Goal: Transaction & Acquisition: Book appointment/travel/reservation

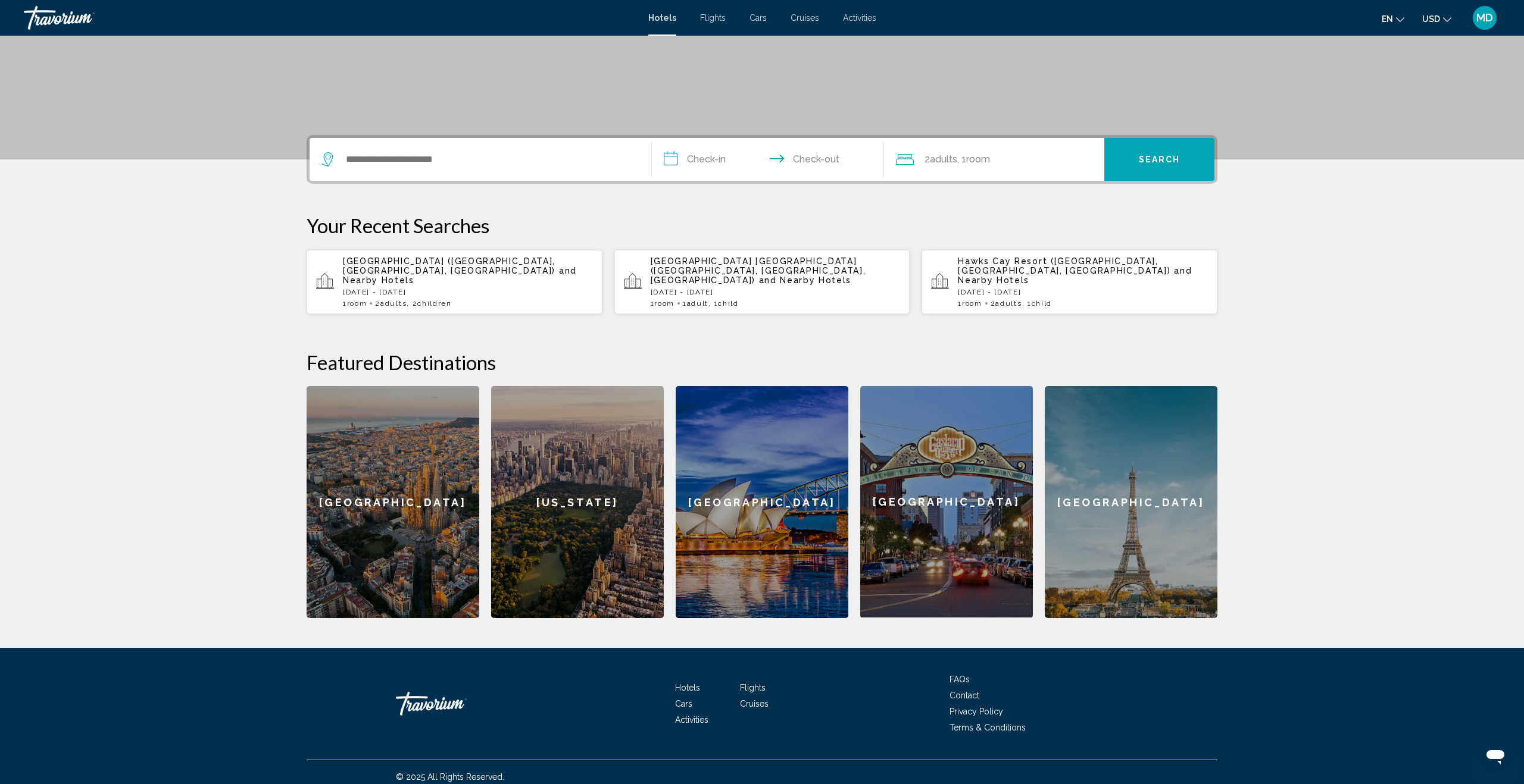
click at [424, 157] on input "Search widget" at bounding box center [488, 159] width 289 height 18
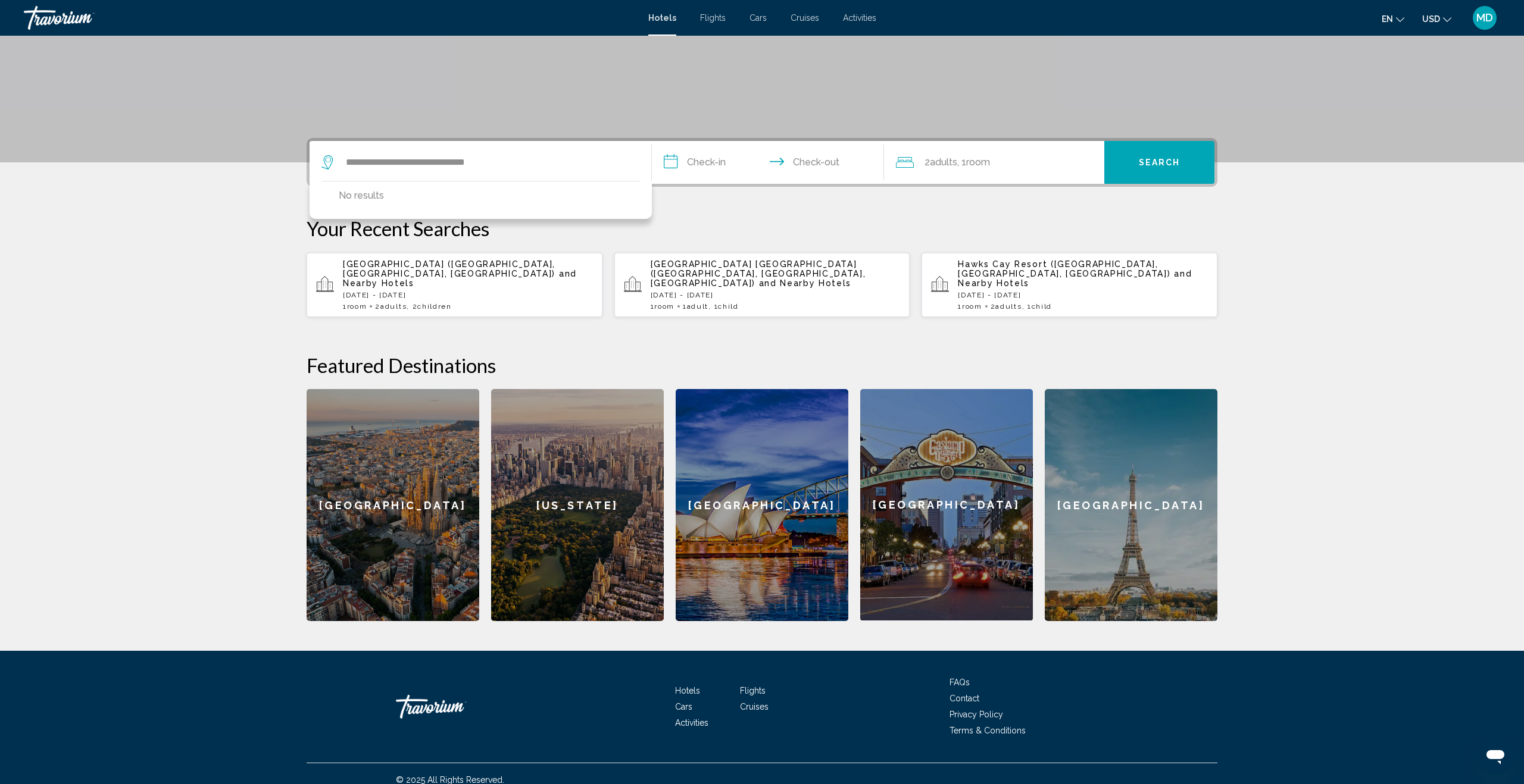
click at [474, 163] on input "**********" at bounding box center [488, 162] width 289 height 18
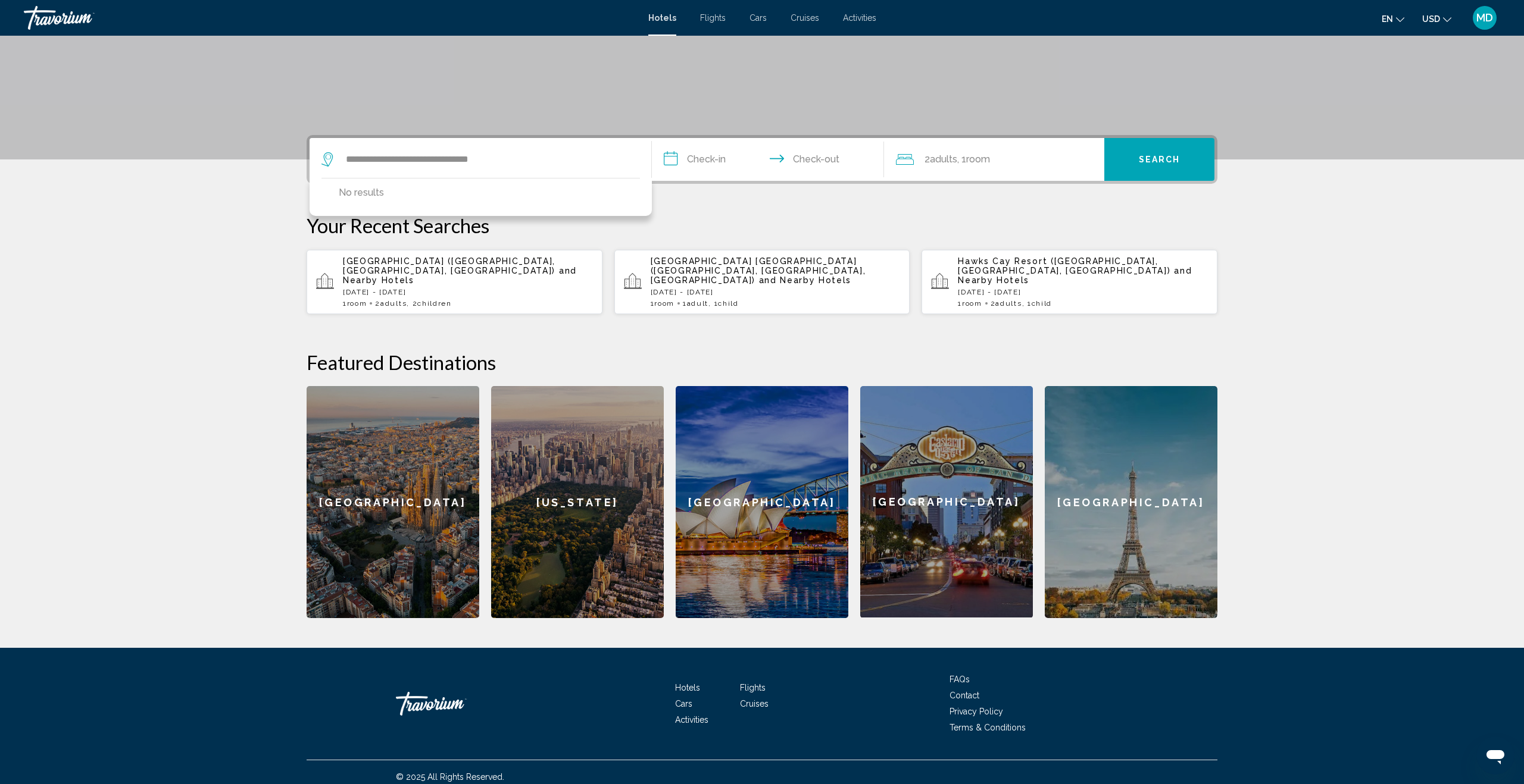
type input "**********"
click at [703, 162] on input "**********" at bounding box center [770, 161] width 237 height 46
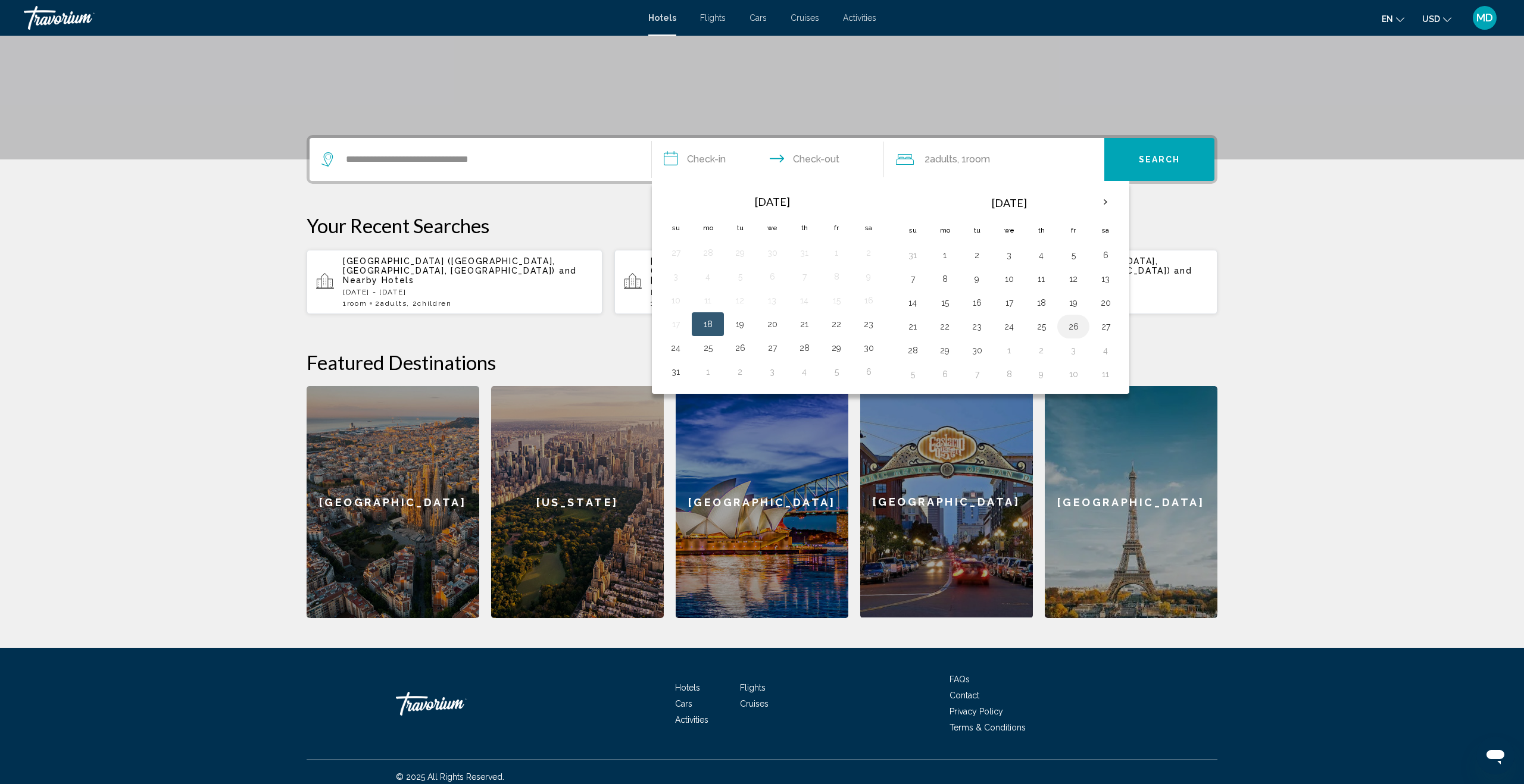
drag, startPoint x: 1078, startPoint y: 328, endPoint x: 1071, endPoint y: 329, distance: 7.1
click at [1078, 328] on button "26" at bounding box center [1074, 327] width 19 height 17
click at [945, 348] on button "29" at bounding box center [945, 350] width 19 height 17
type input "**********"
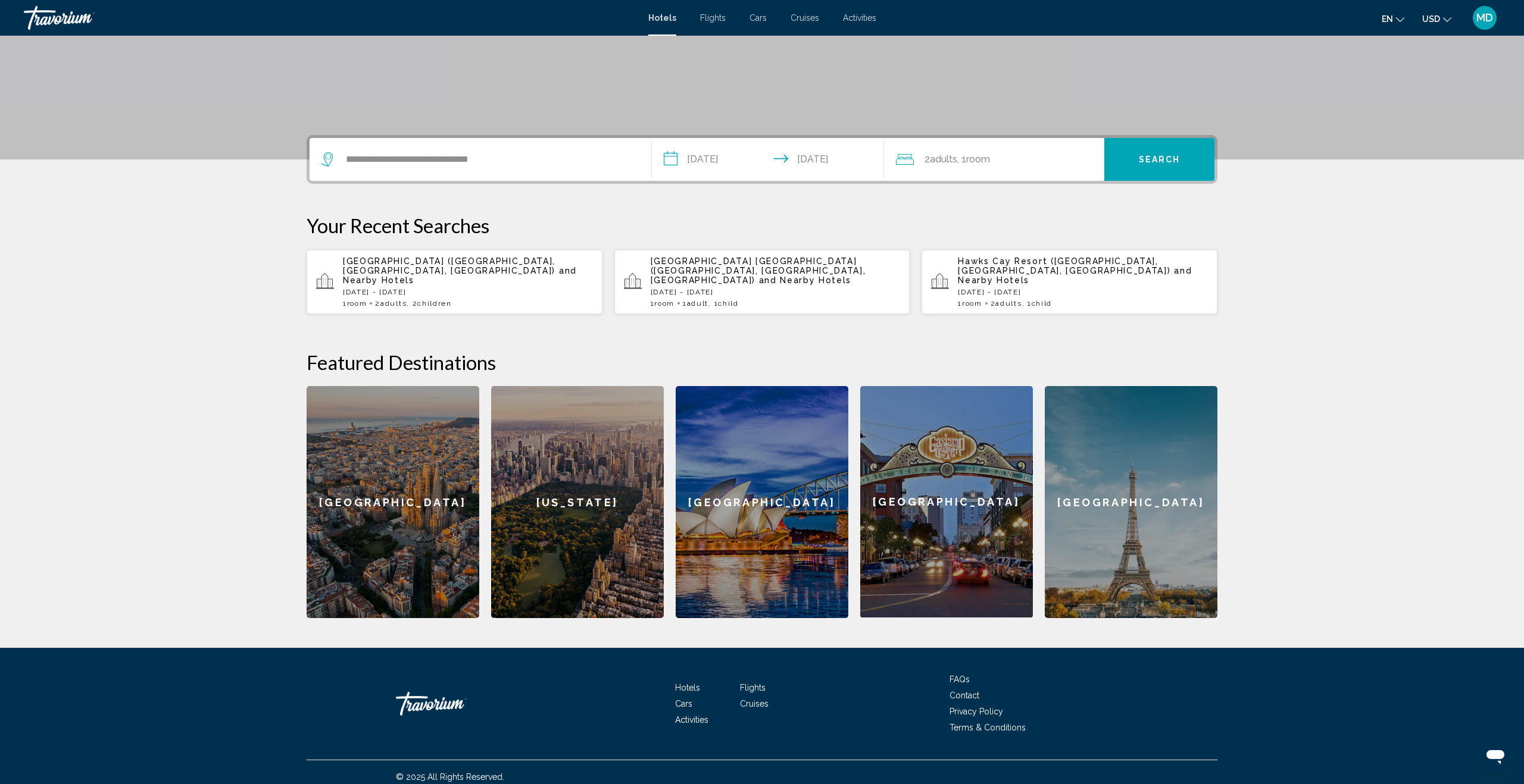
click at [943, 158] on span "Adults" at bounding box center [944, 159] width 27 height 11
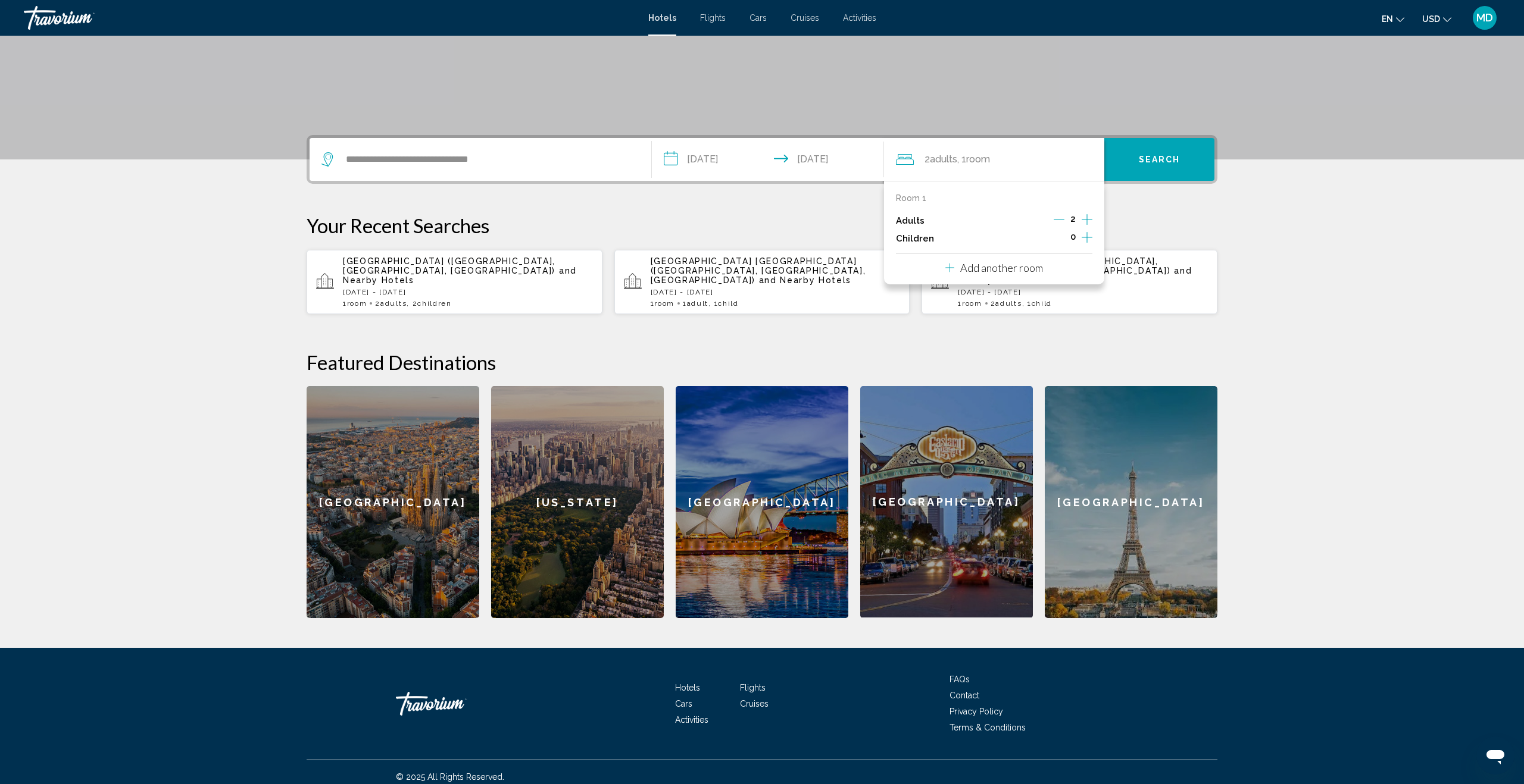
click at [1085, 236] on icon "Increment children" at bounding box center [1087, 238] width 11 height 15
click at [977, 269] on div "Age" at bounding box center [943, 275] width 78 height 42
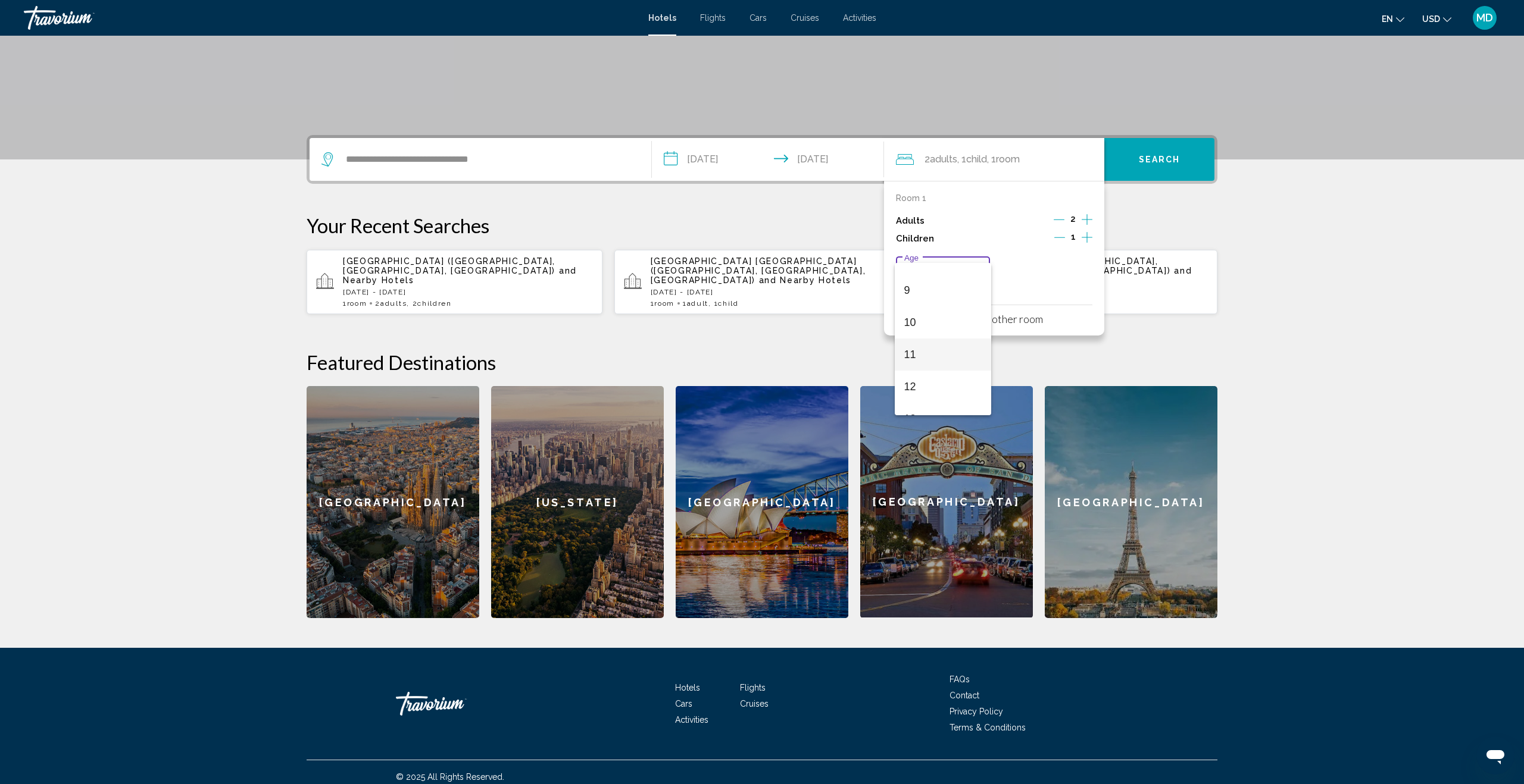
scroll to position [274, 0]
click at [939, 394] on span "12" at bounding box center [943, 390] width 78 height 32
click at [1140, 157] on span "Search" at bounding box center [1160, 160] width 42 height 10
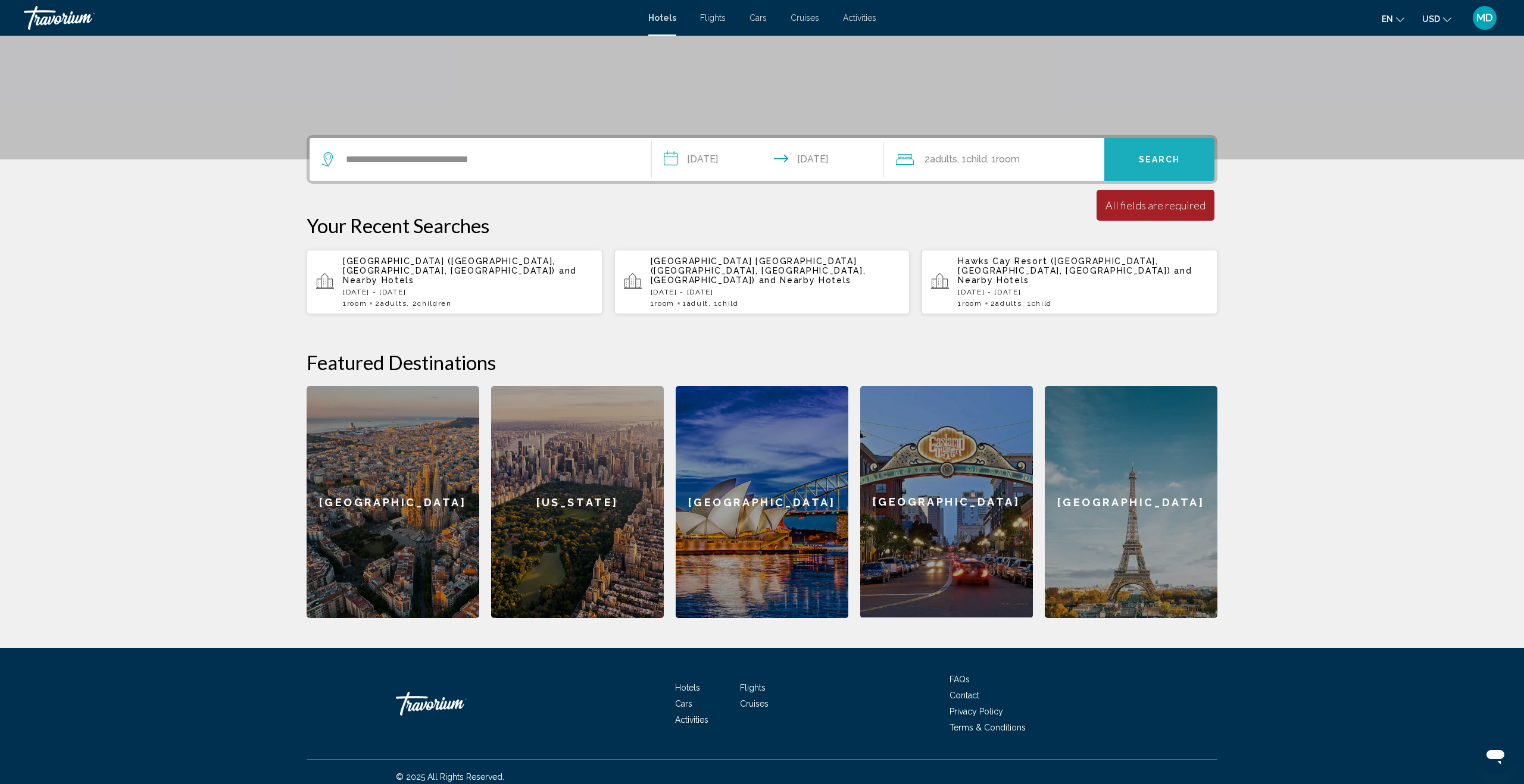
click at [1140, 157] on span "Search" at bounding box center [1160, 160] width 42 height 10
click at [498, 158] on input "**********" at bounding box center [488, 159] width 289 height 18
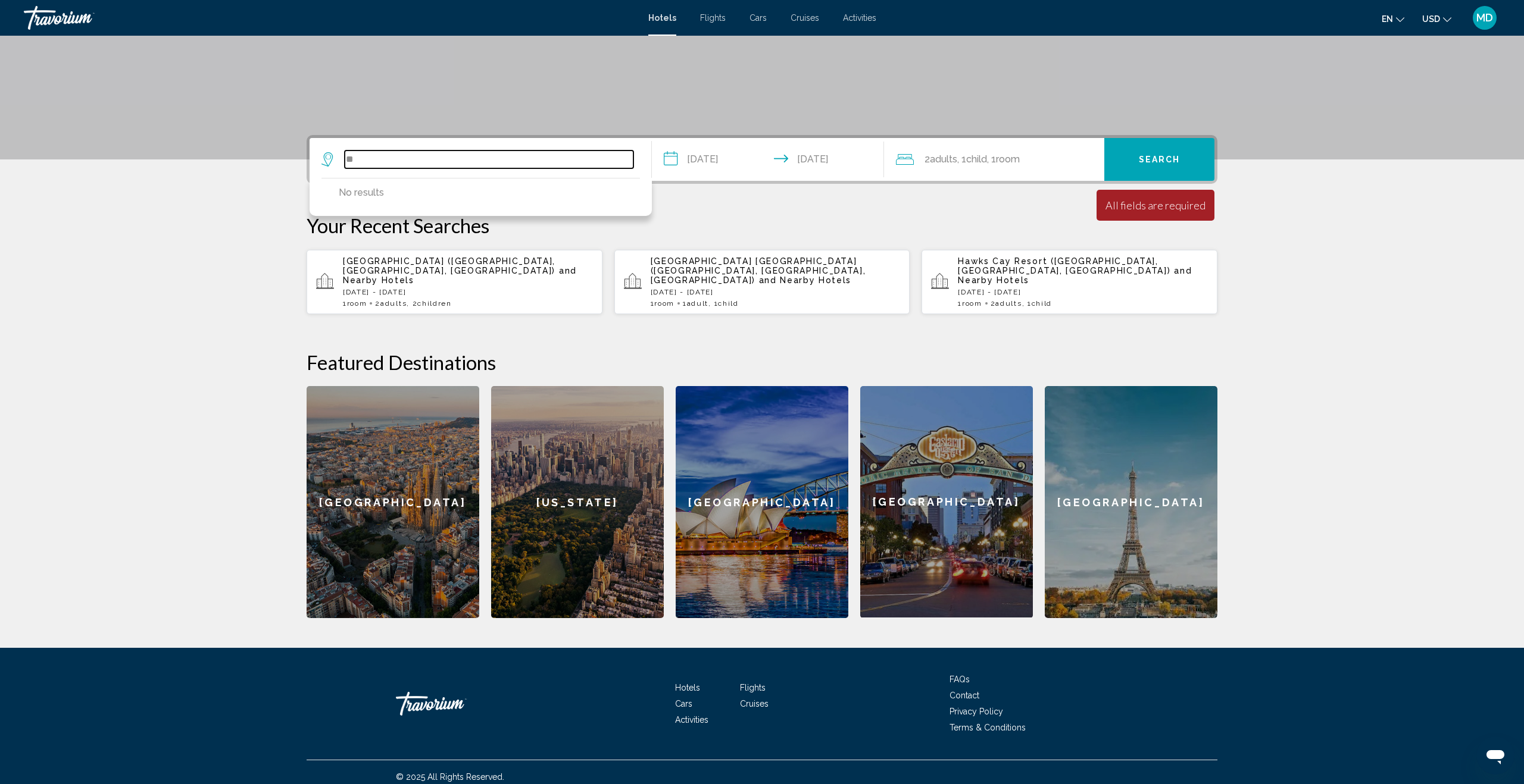
type input "*"
click at [416, 217] on button "[GEOGRAPHIC_DATA] ([GEOGRAPHIC_DATA], [GEOGRAPHIC_DATA], [GEOGRAPHIC_DATA])" at bounding box center [489, 230] width 302 height 40
type input "**********"
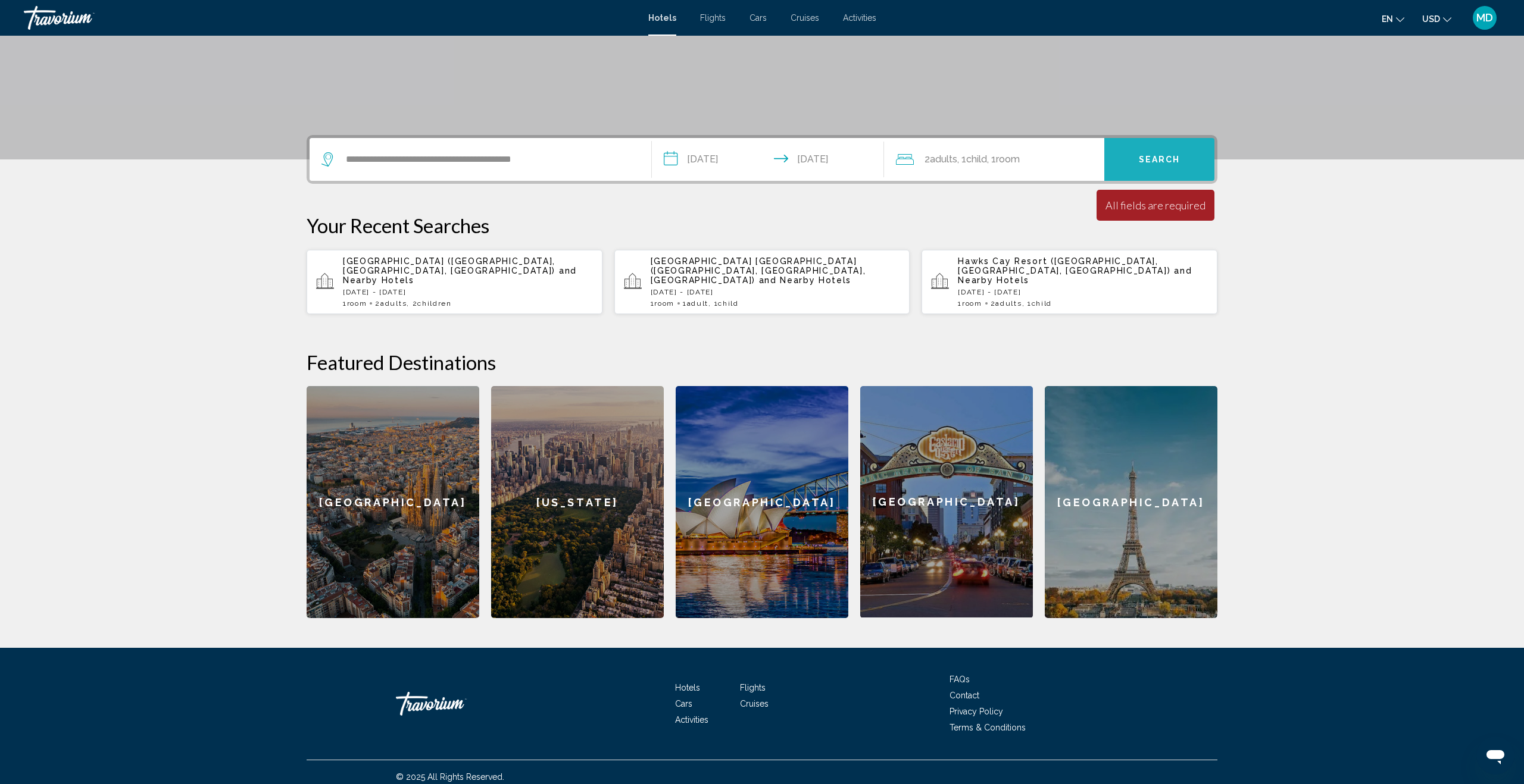
click at [1172, 155] on span "Search" at bounding box center [1160, 160] width 42 height 10
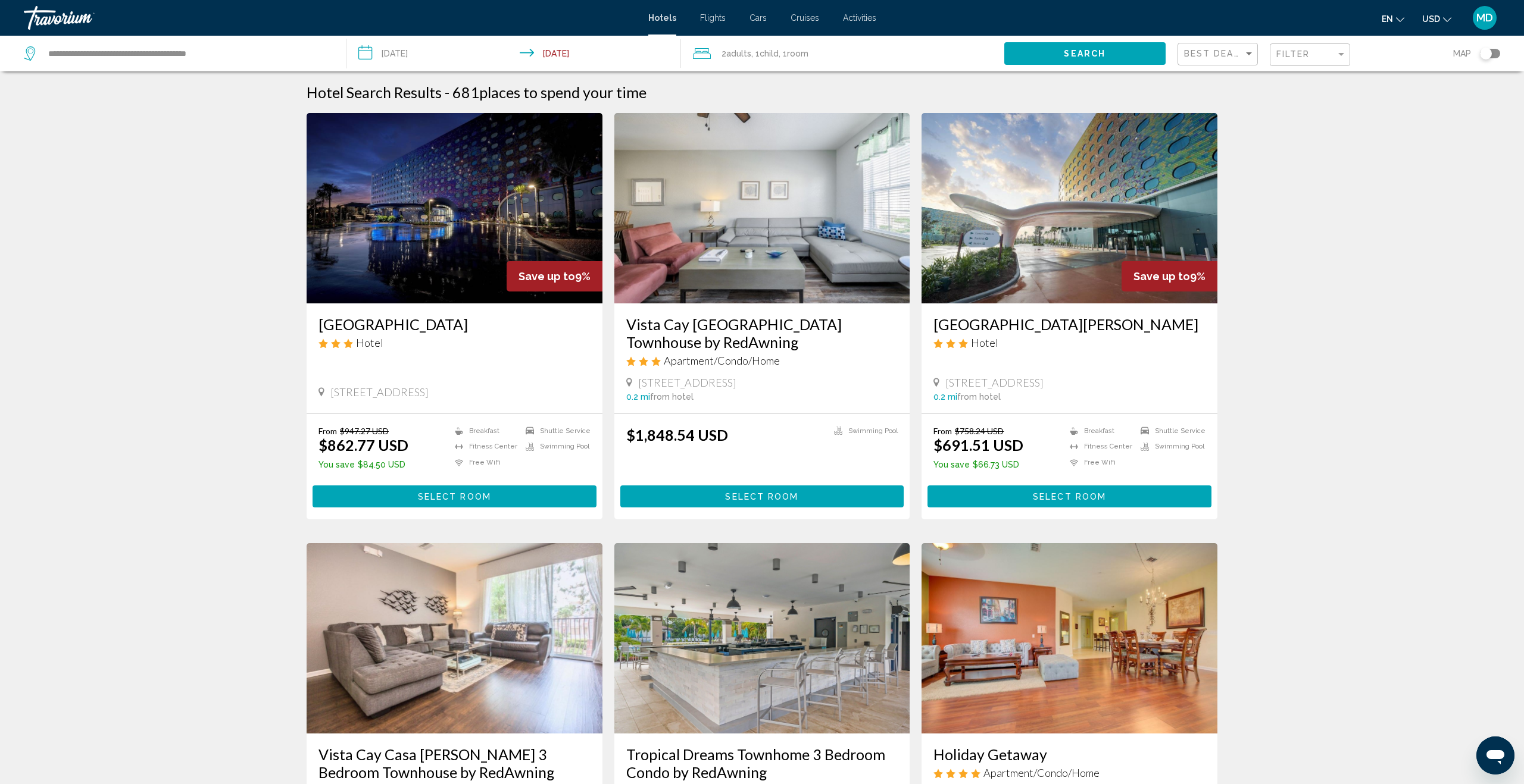
click at [1083, 285] on img "Main content" at bounding box center [1070, 209] width 296 height 191
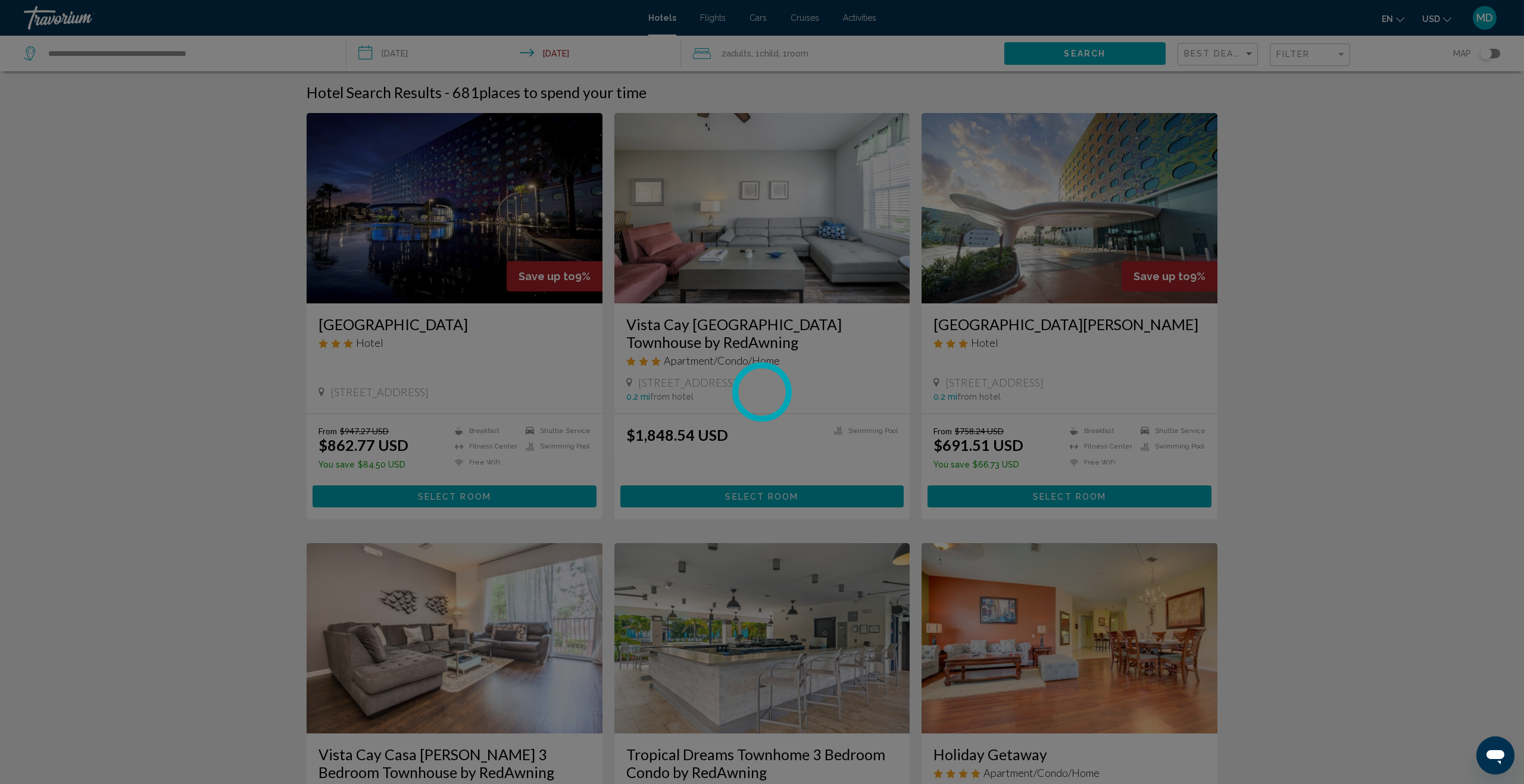
scroll to position [6, 0]
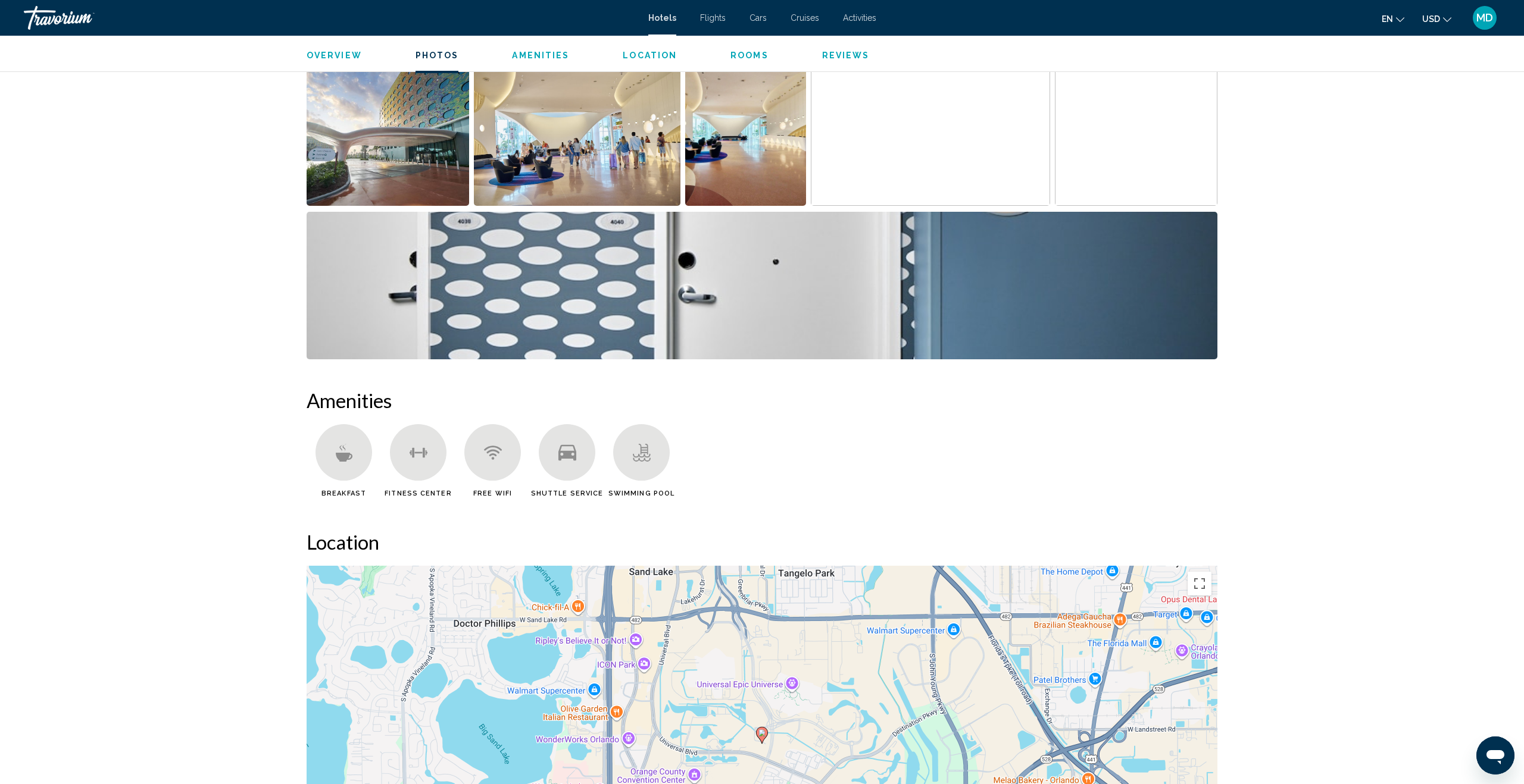
scroll to position [596, 0]
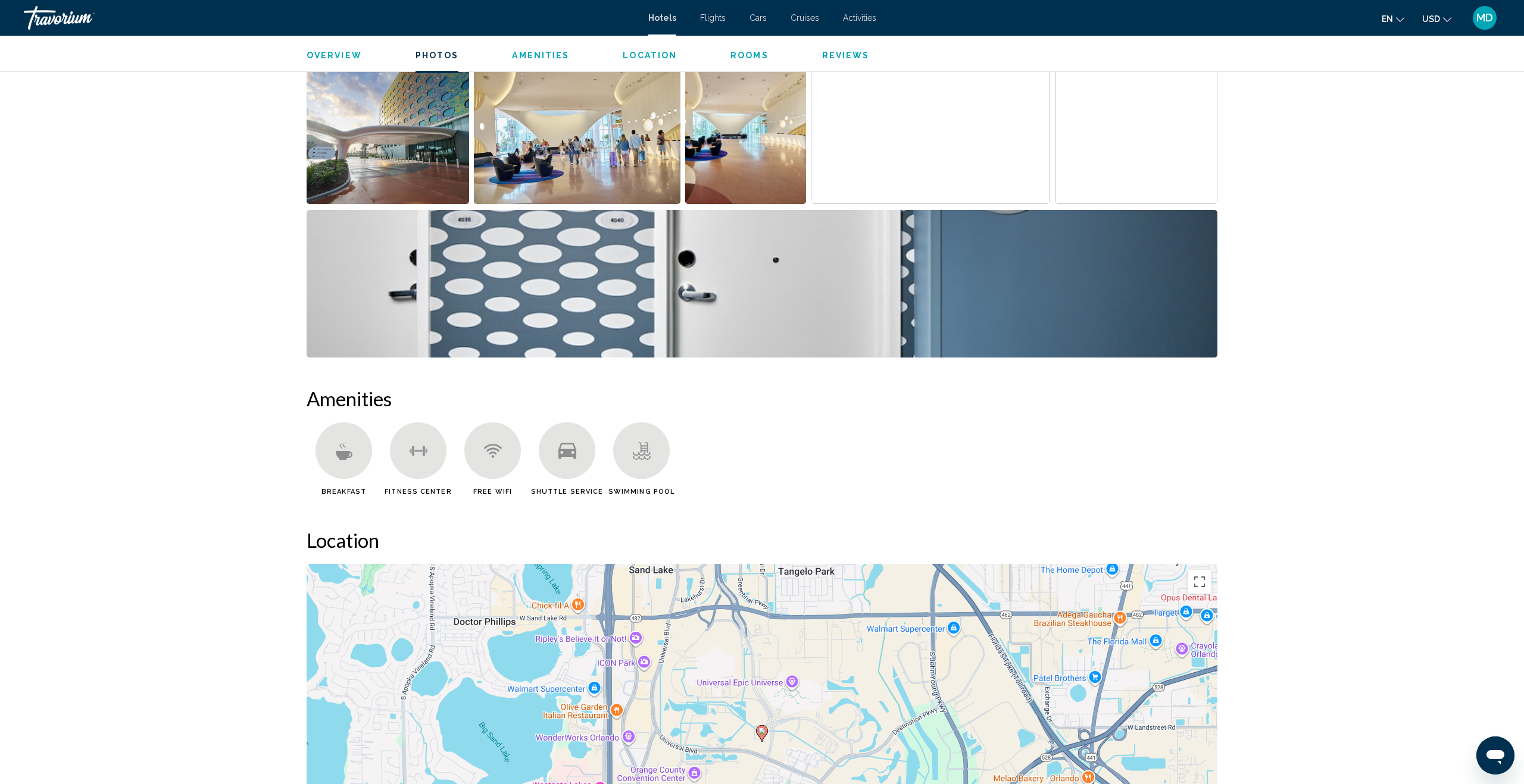
click at [580, 133] on img "Open full-screen image slider" at bounding box center [577, 130] width 207 height 148
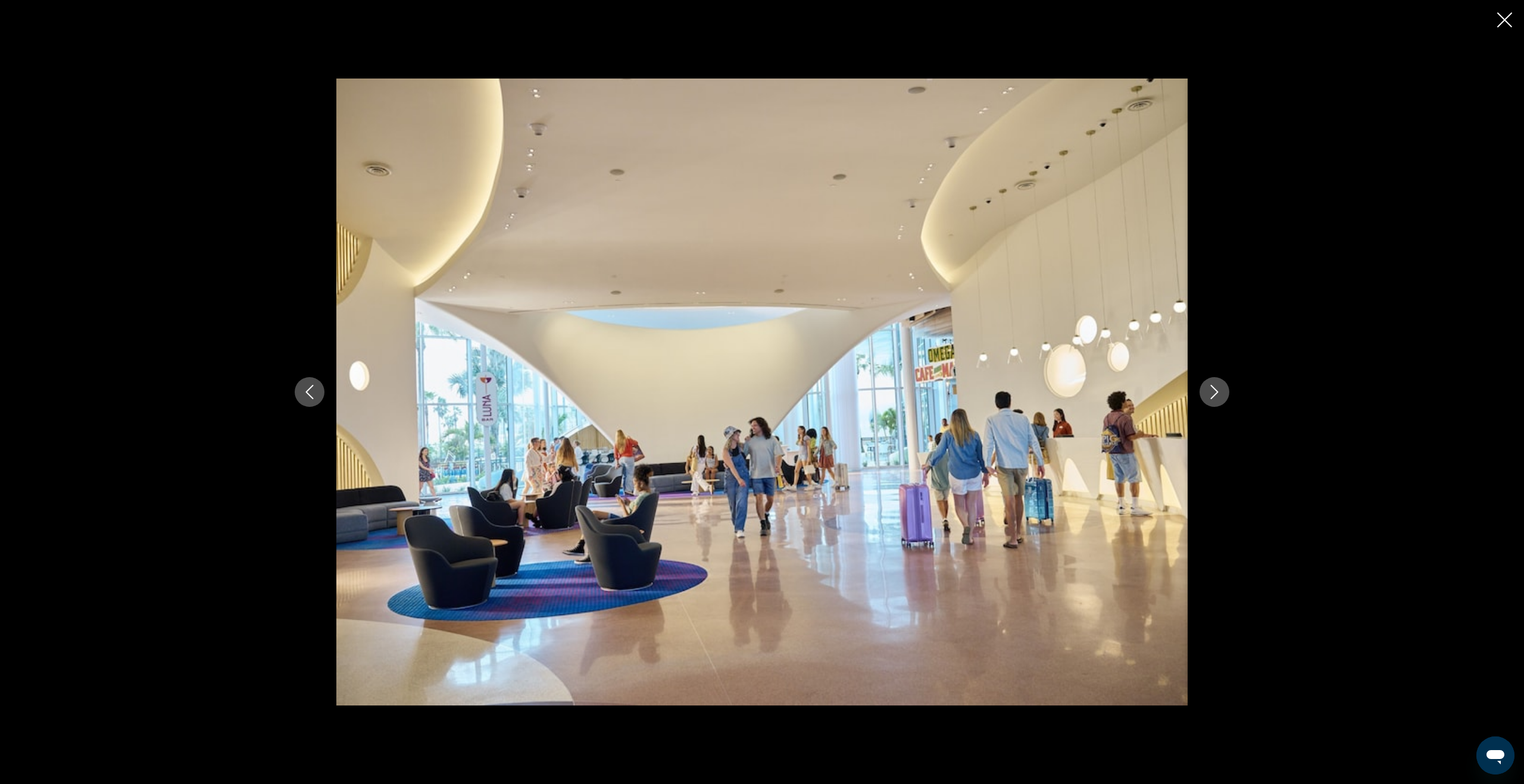
click at [1222, 398] on button "Next image" at bounding box center [1214, 392] width 30 height 30
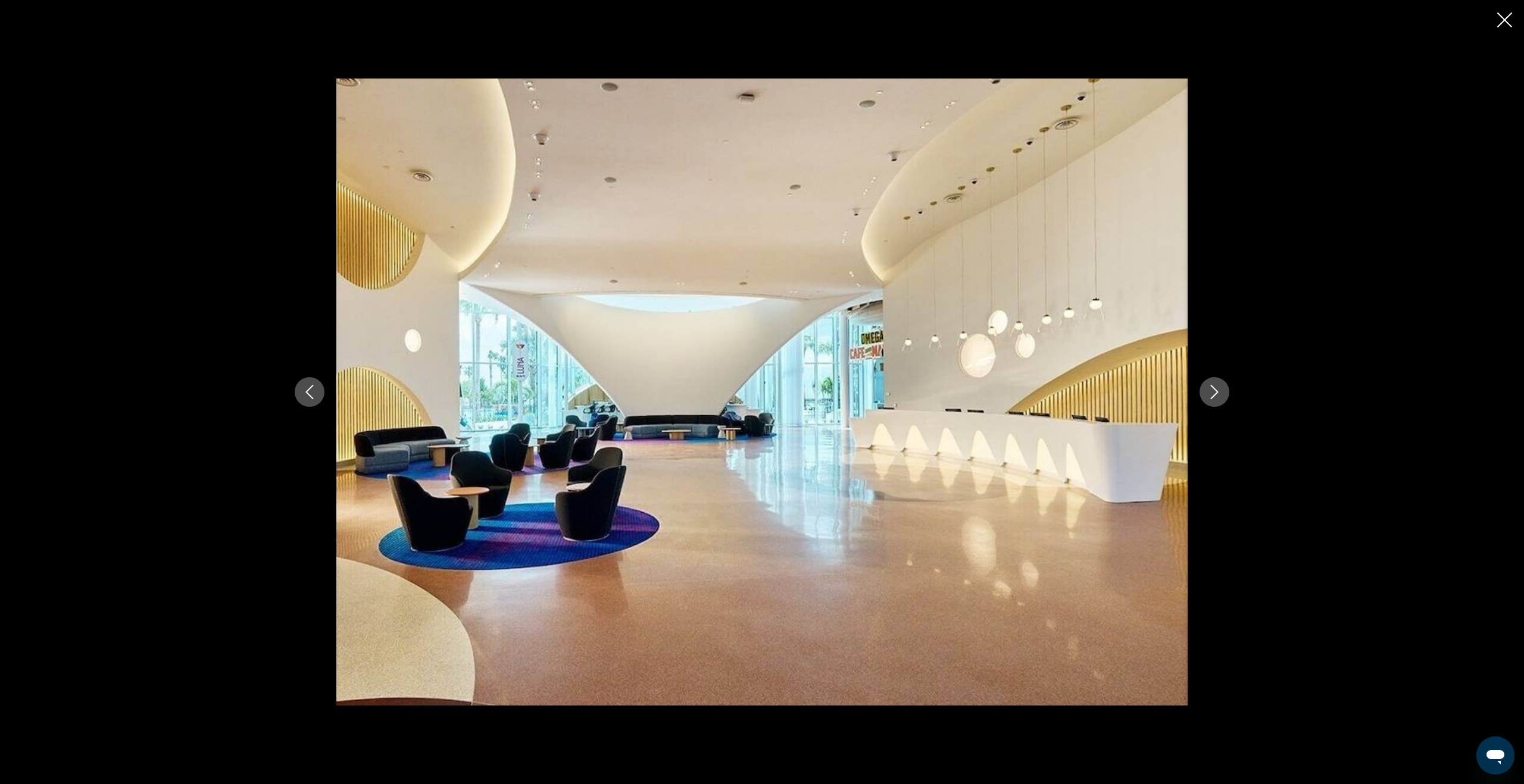
click at [1221, 398] on icon "Next image" at bounding box center [1214, 392] width 15 height 15
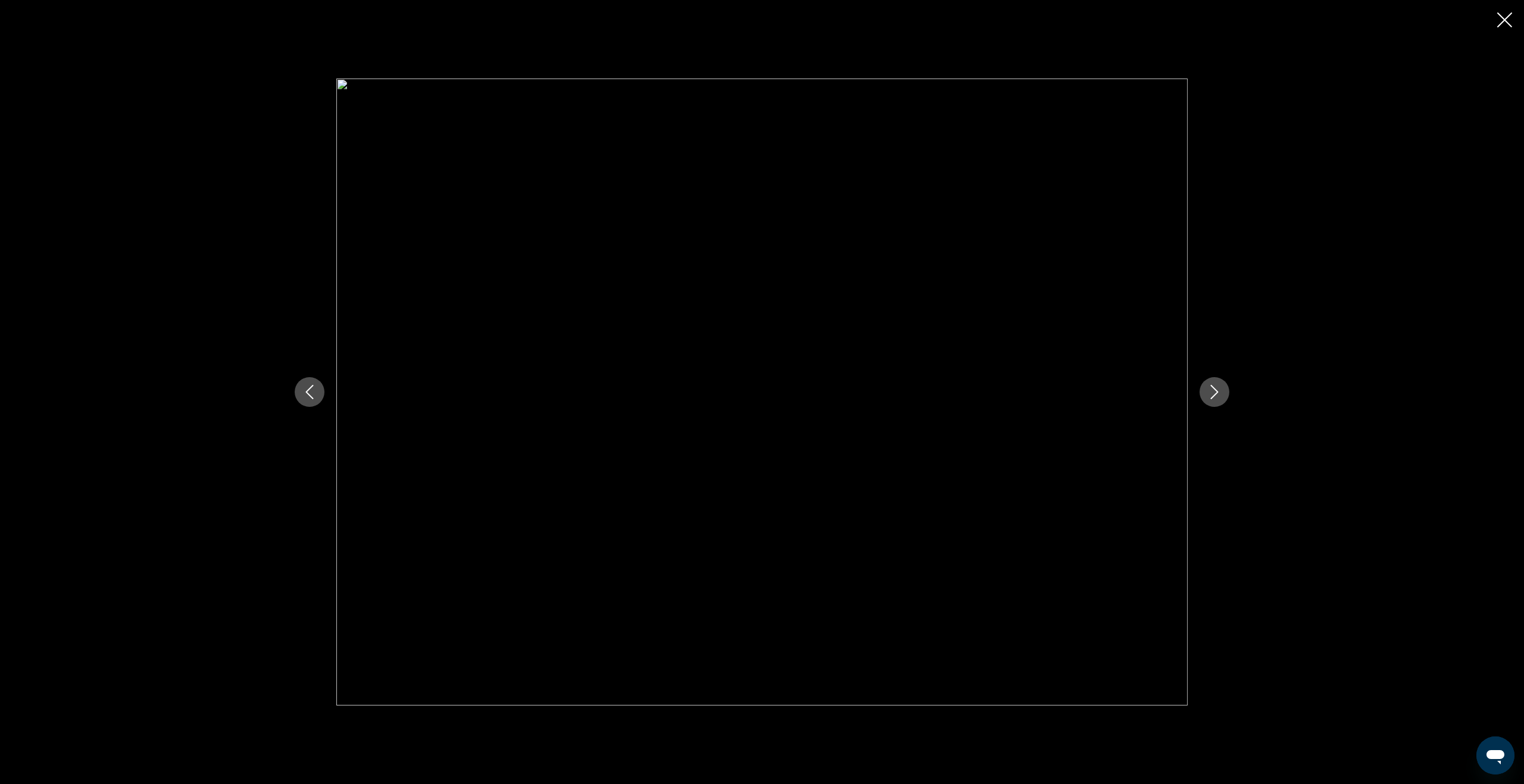
click at [1221, 397] on icon "Next image" at bounding box center [1214, 392] width 15 height 15
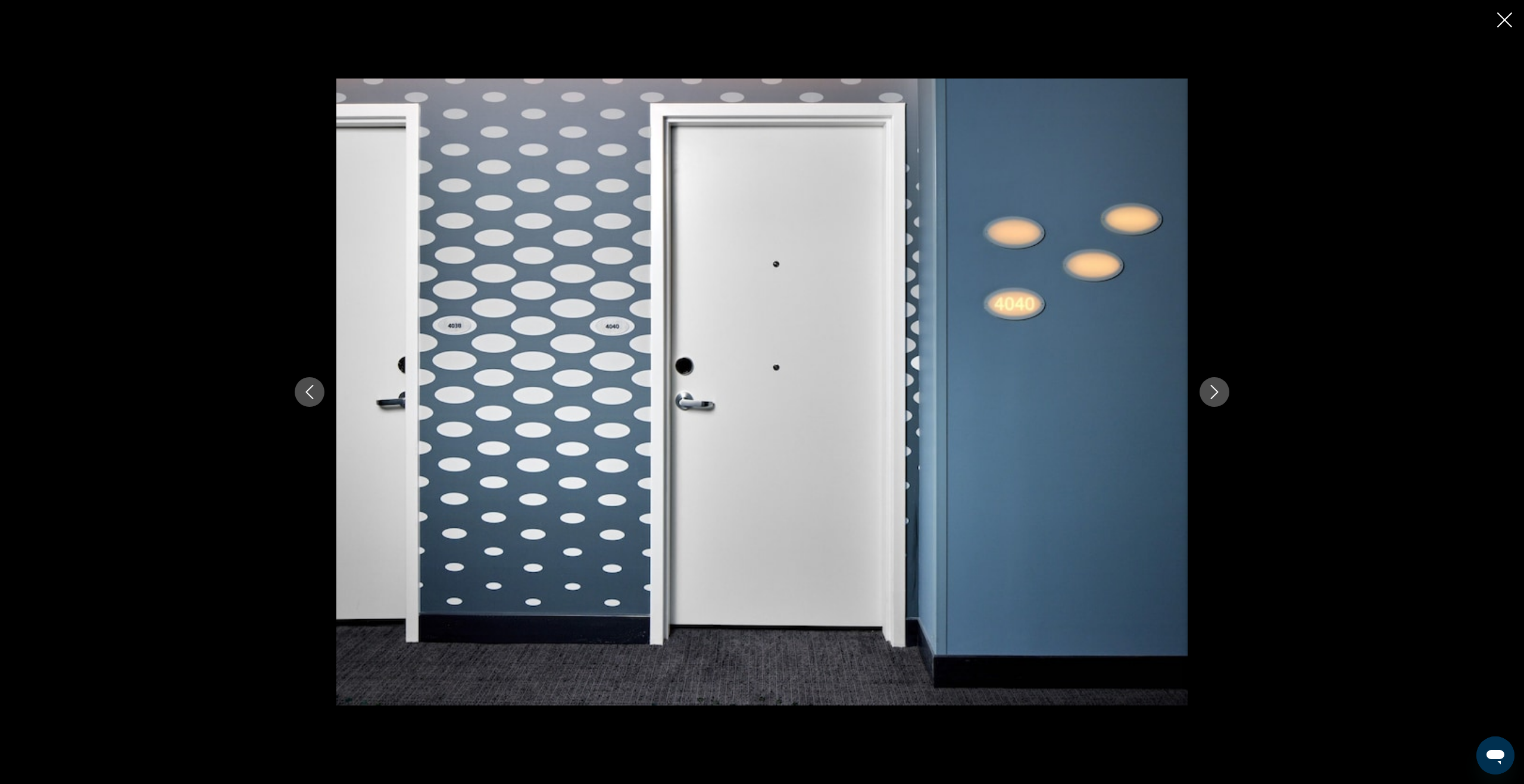
click at [1221, 397] on icon "Next image" at bounding box center [1214, 392] width 15 height 15
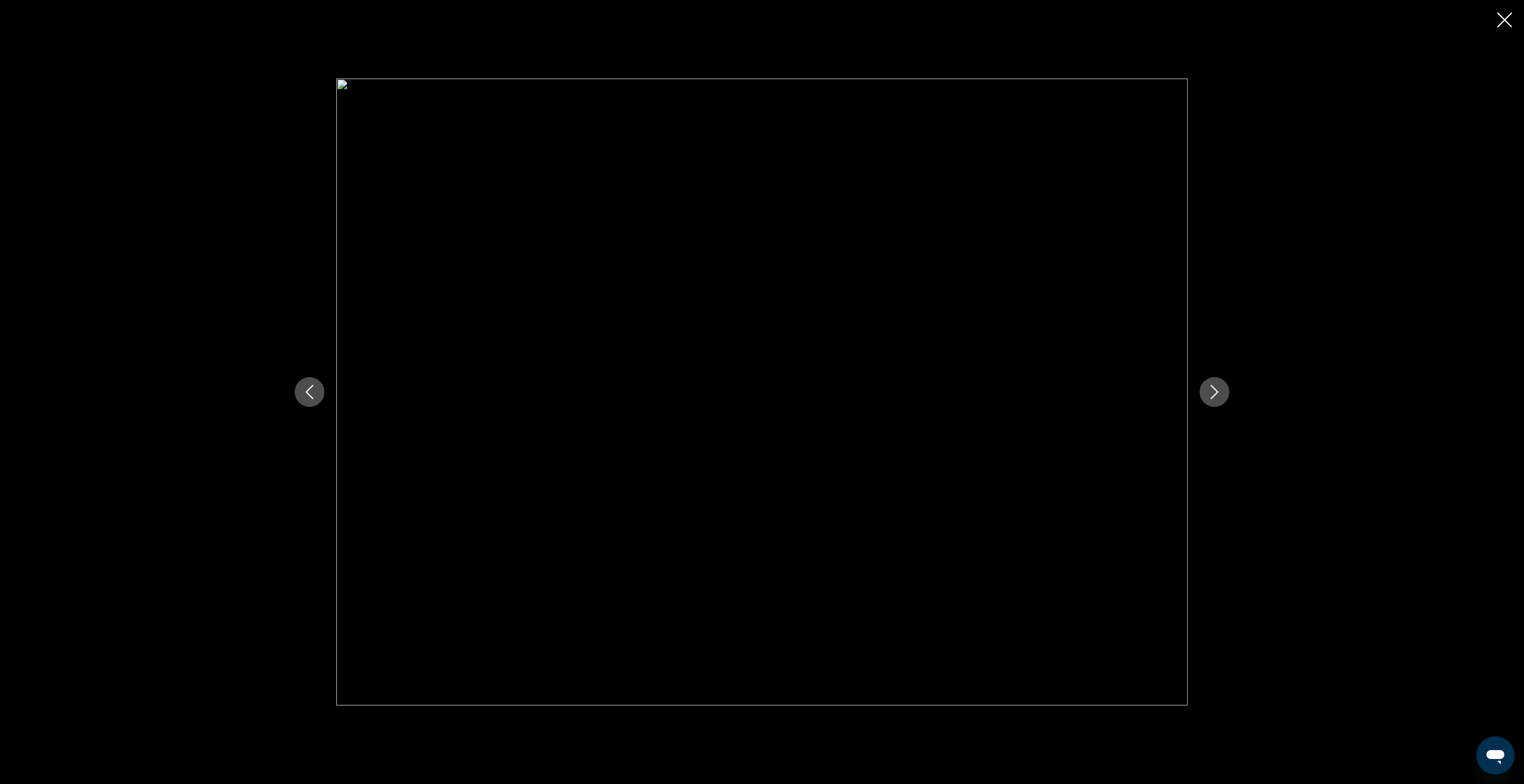
click at [1222, 397] on button "Next image" at bounding box center [1214, 392] width 30 height 30
click at [1221, 397] on icon "Next image" at bounding box center [1214, 392] width 15 height 15
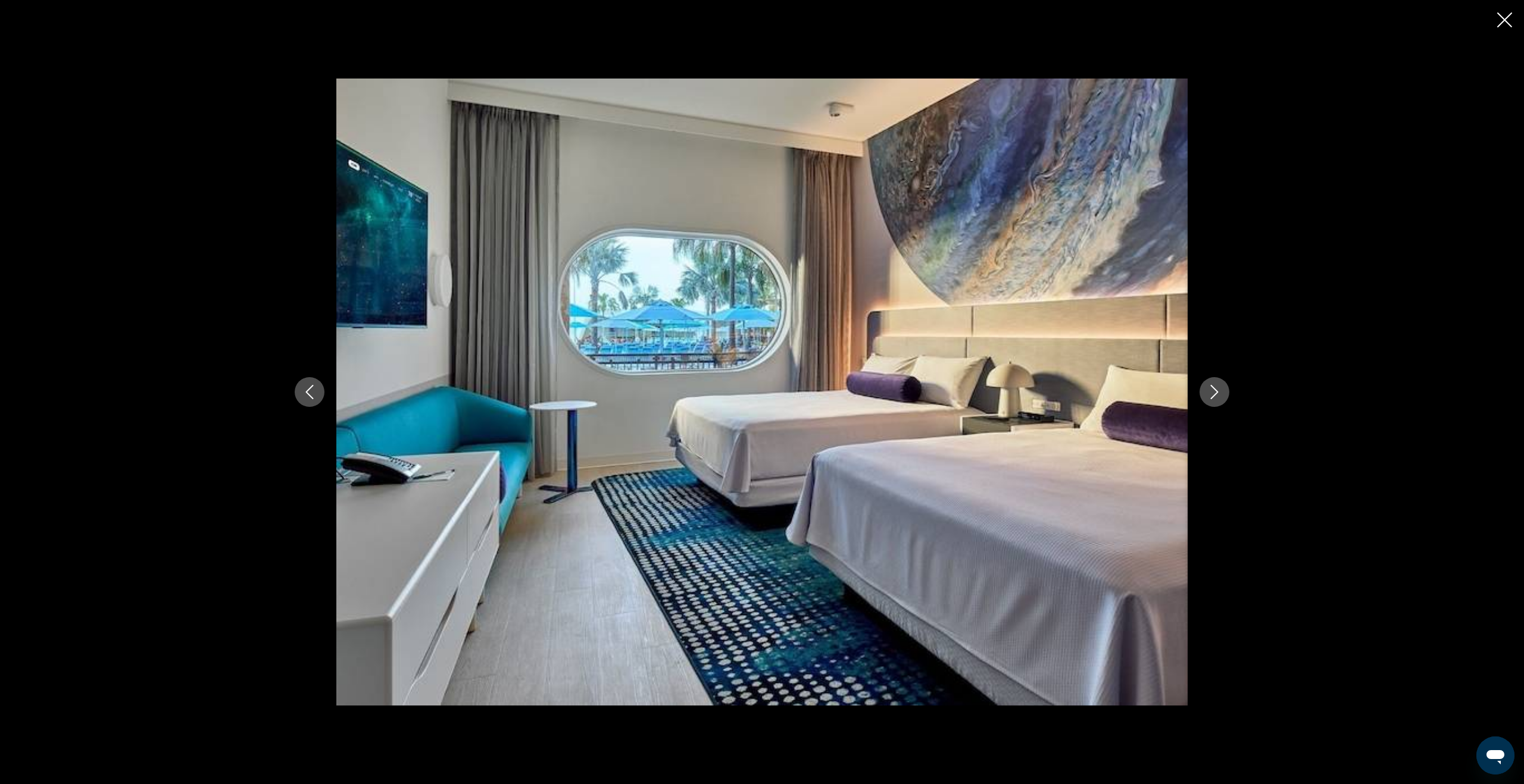
click at [1221, 397] on icon "Next image" at bounding box center [1214, 392] width 15 height 15
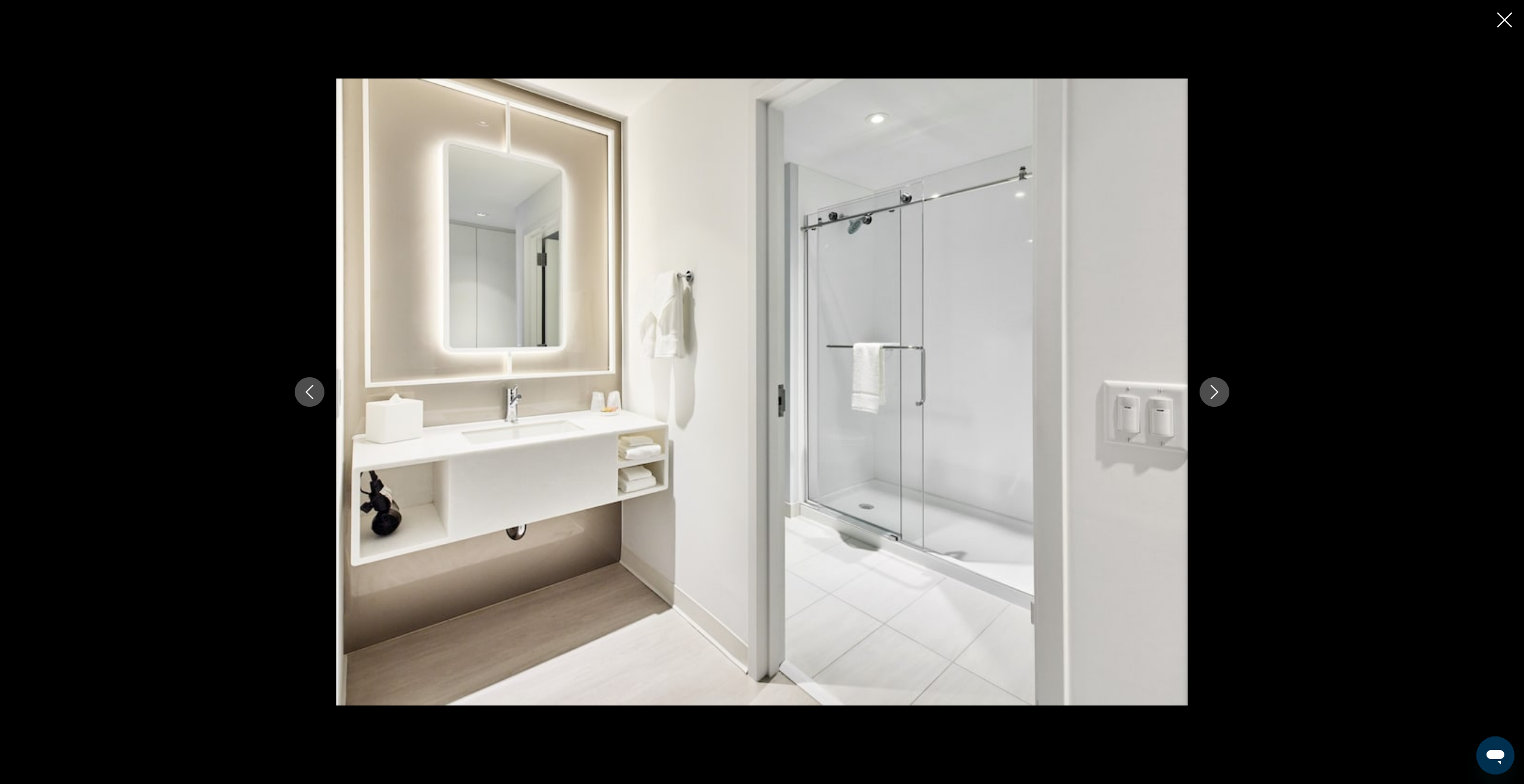
click at [1221, 397] on icon "Next image" at bounding box center [1214, 392] width 15 height 15
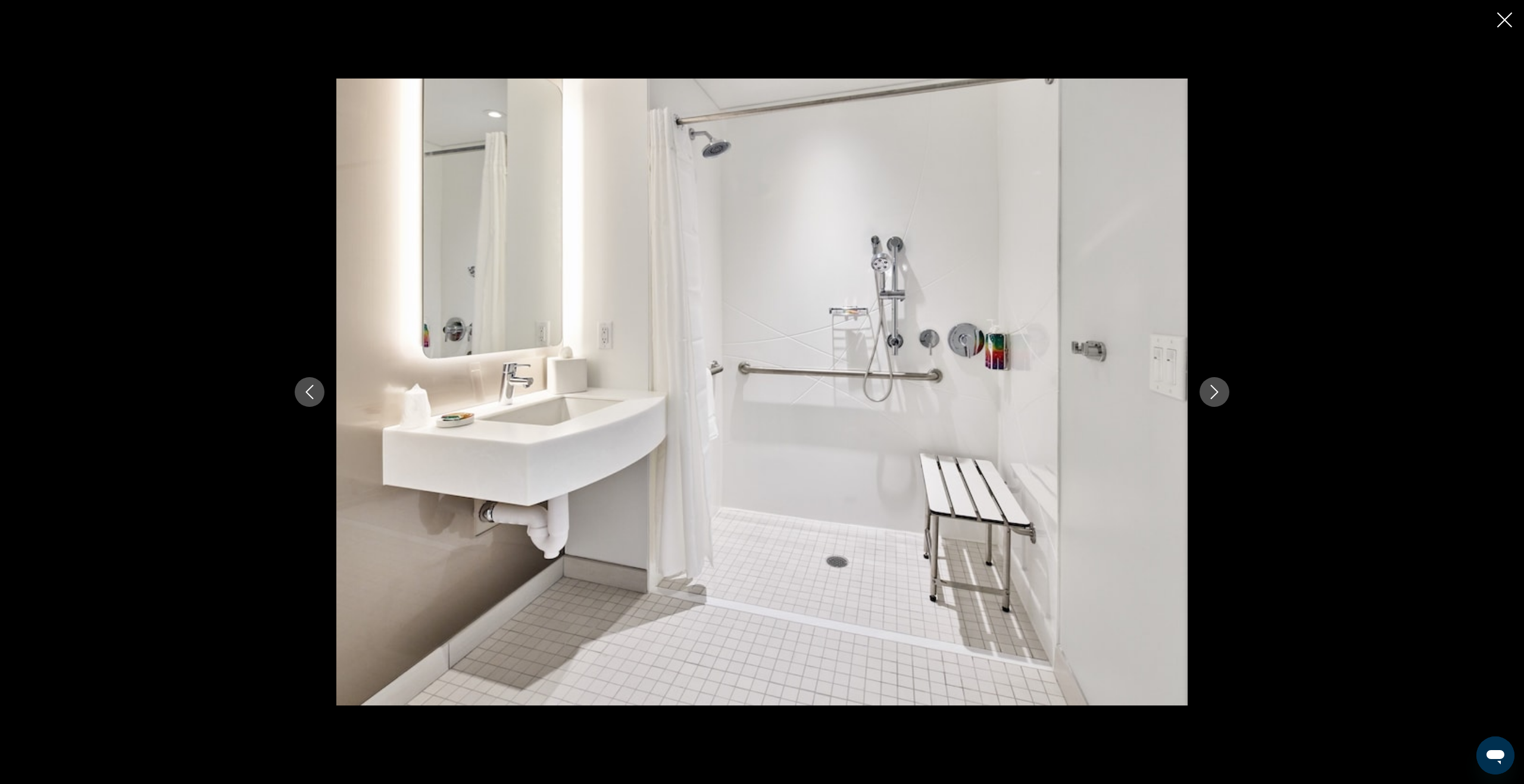
click at [1221, 397] on icon "Next image" at bounding box center [1214, 392] width 15 height 15
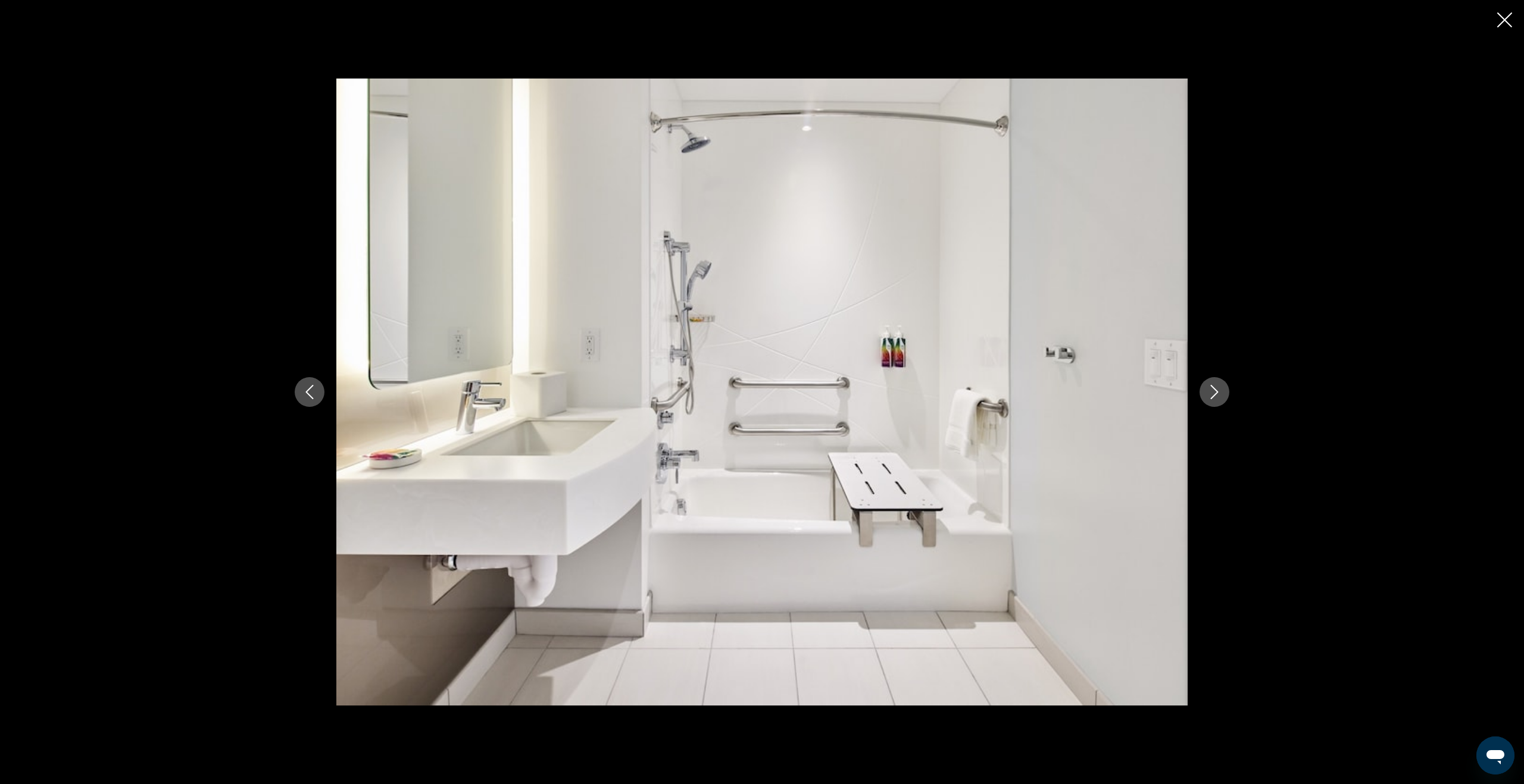
click at [1221, 397] on icon "Next image" at bounding box center [1214, 392] width 15 height 15
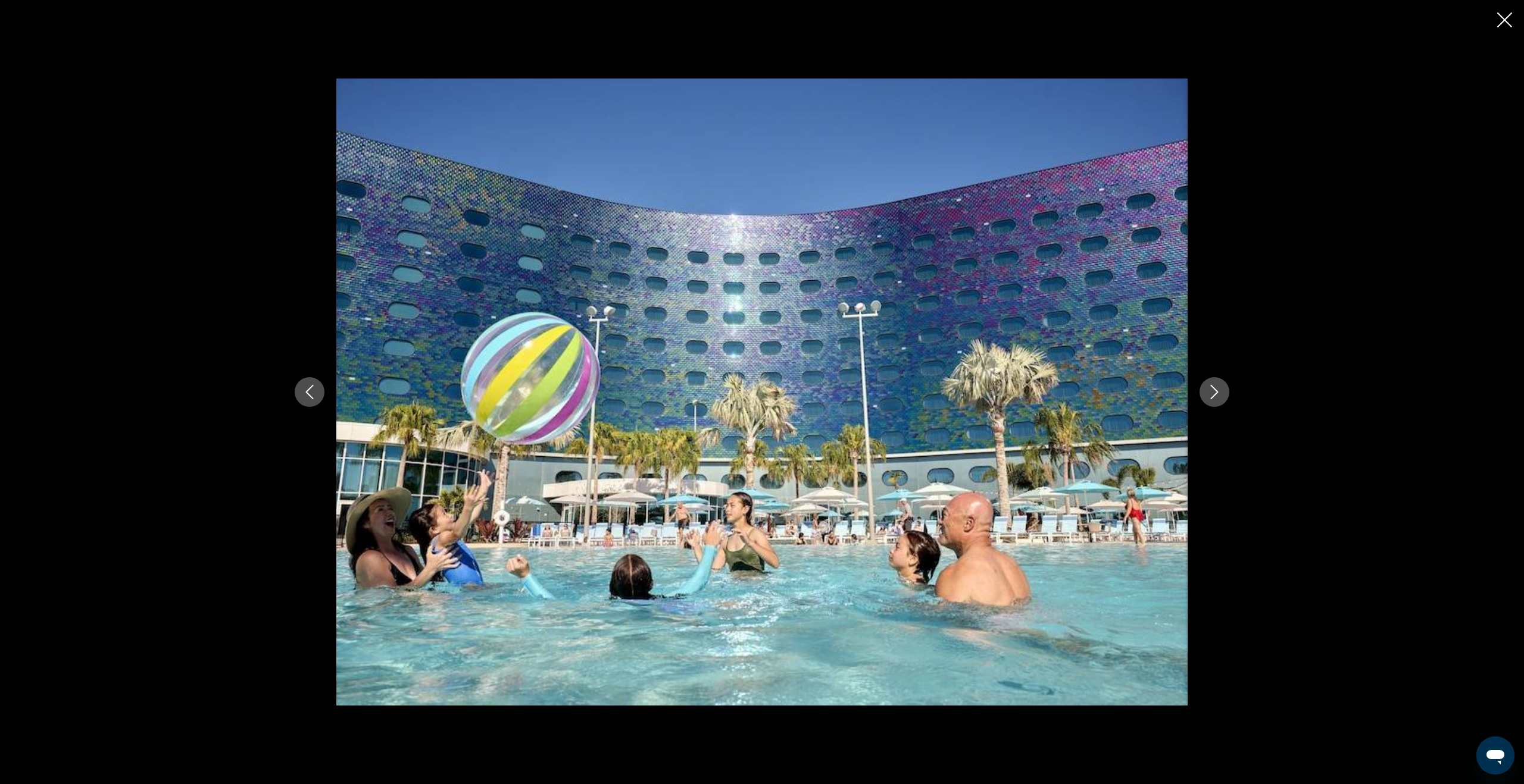
click at [1221, 397] on icon "Next image" at bounding box center [1214, 392] width 15 height 15
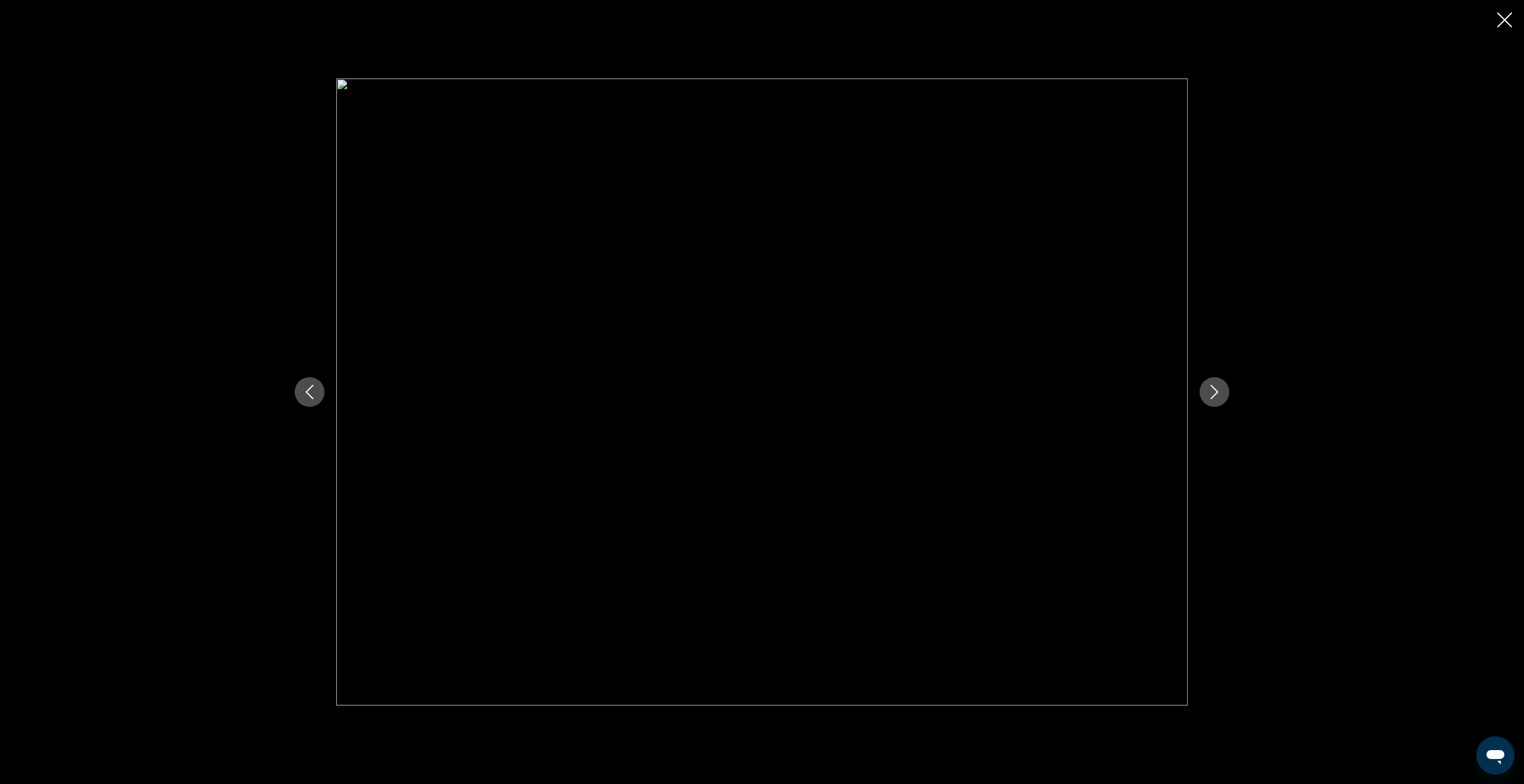
click at [1221, 397] on icon "Next image" at bounding box center [1214, 392] width 15 height 15
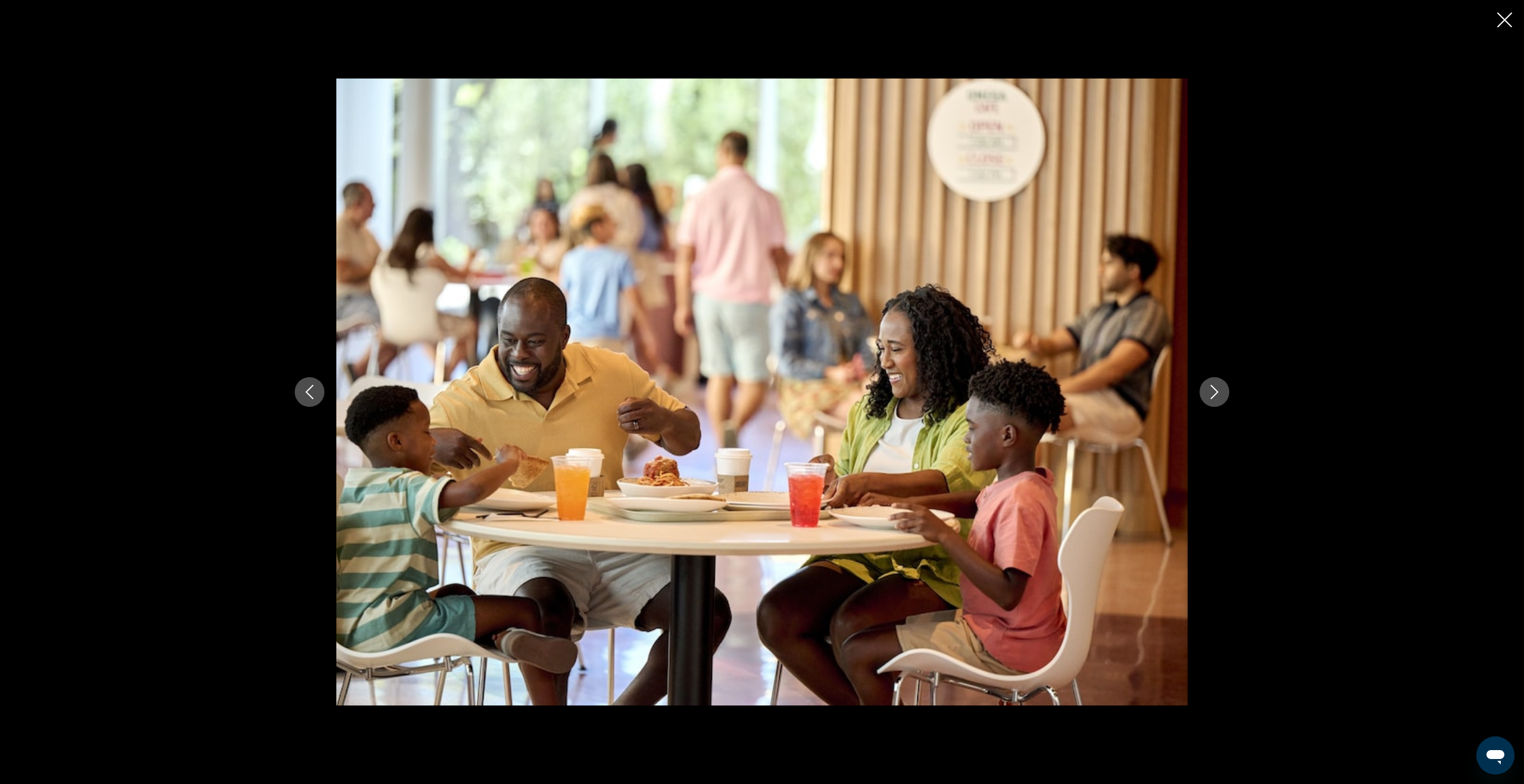
click at [1221, 397] on icon "Next image" at bounding box center [1214, 392] width 15 height 15
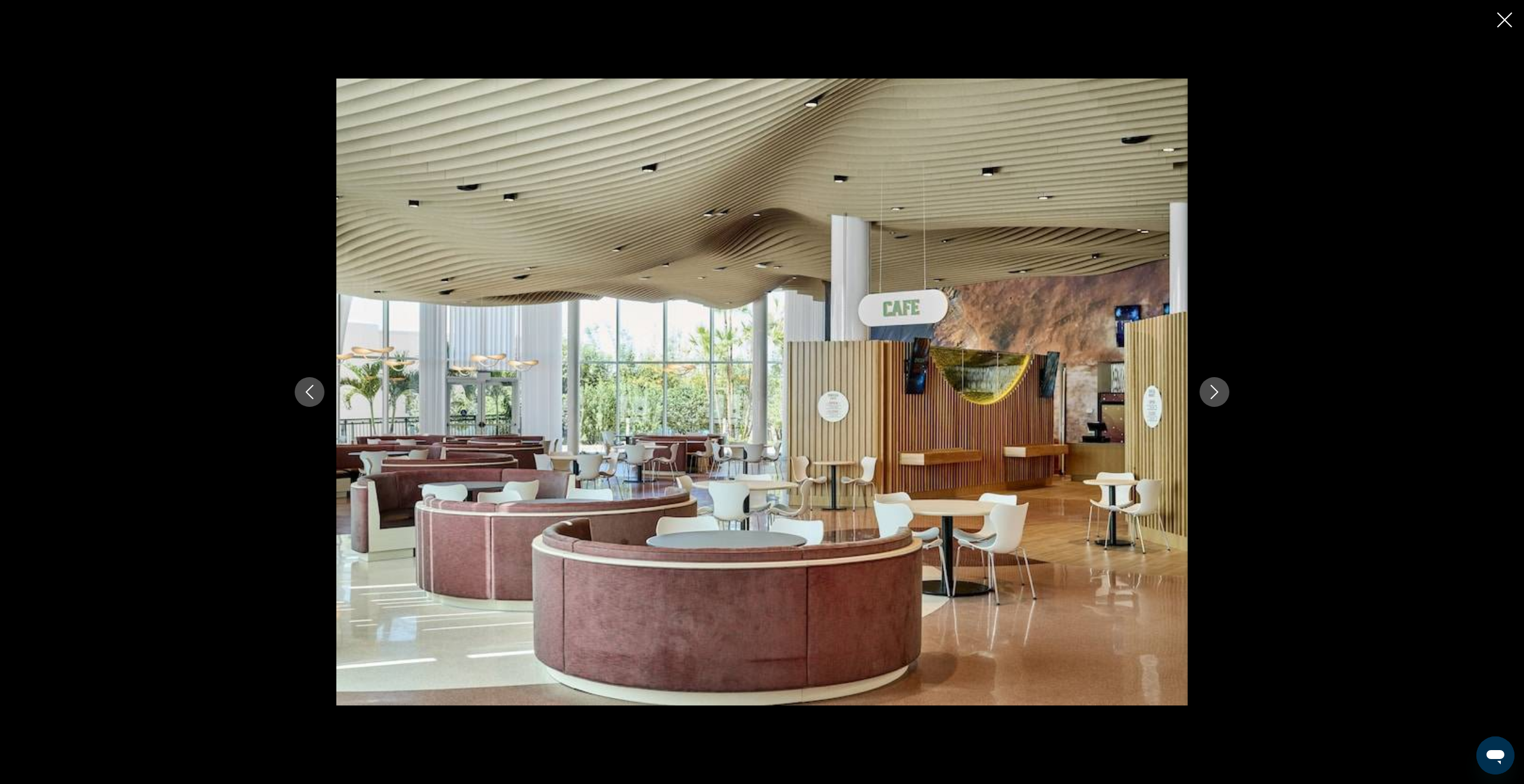
click at [1221, 397] on icon "Next image" at bounding box center [1214, 392] width 15 height 15
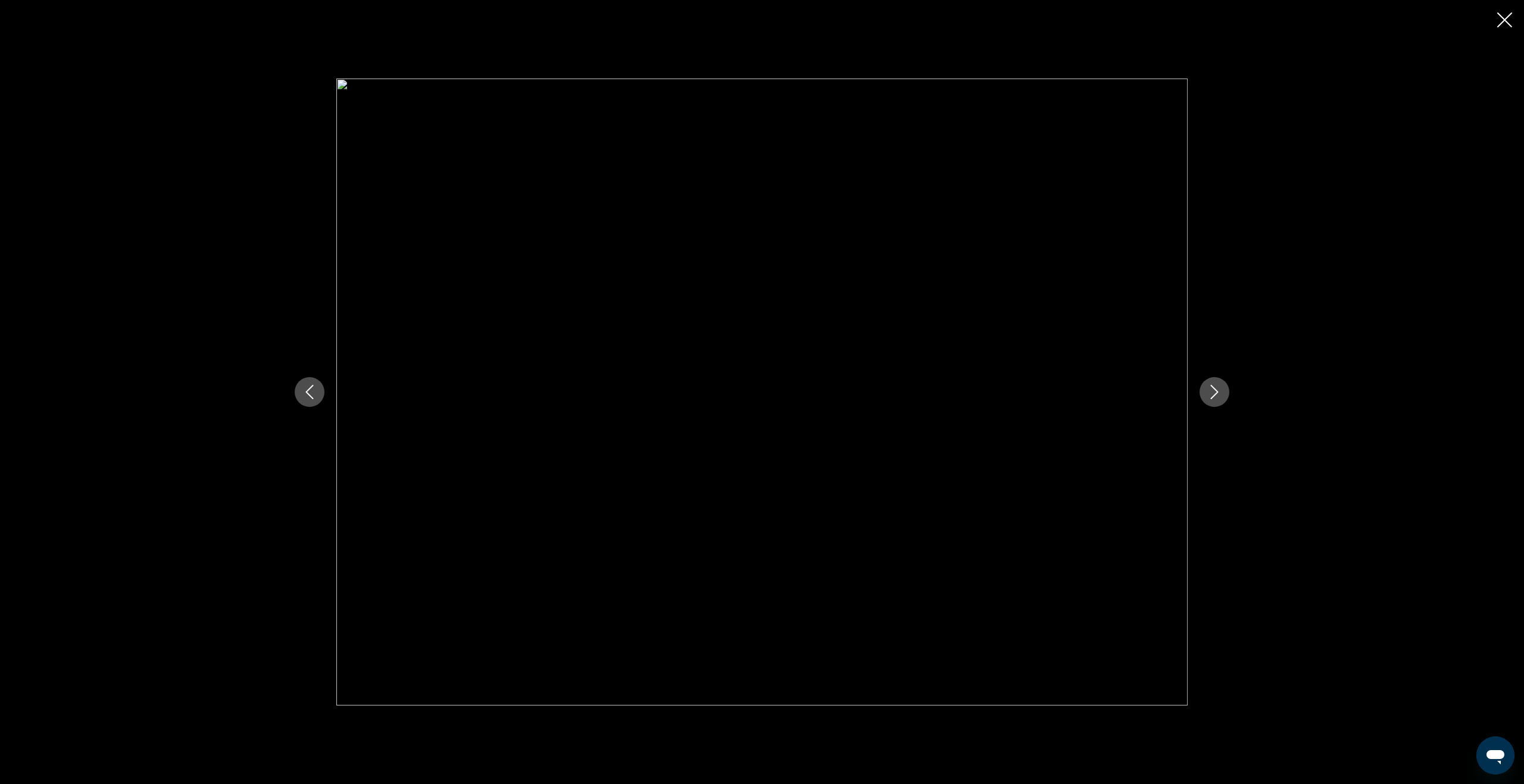
click at [1221, 397] on icon "Next image" at bounding box center [1214, 392] width 15 height 15
drag, startPoint x: 1221, startPoint y: 397, endPoint x: 1337, endPoint y: 268, distance: 173.5
click at [1221, 397] on icon "Next image" at bounding box center [1214, 392] width 15 height 15
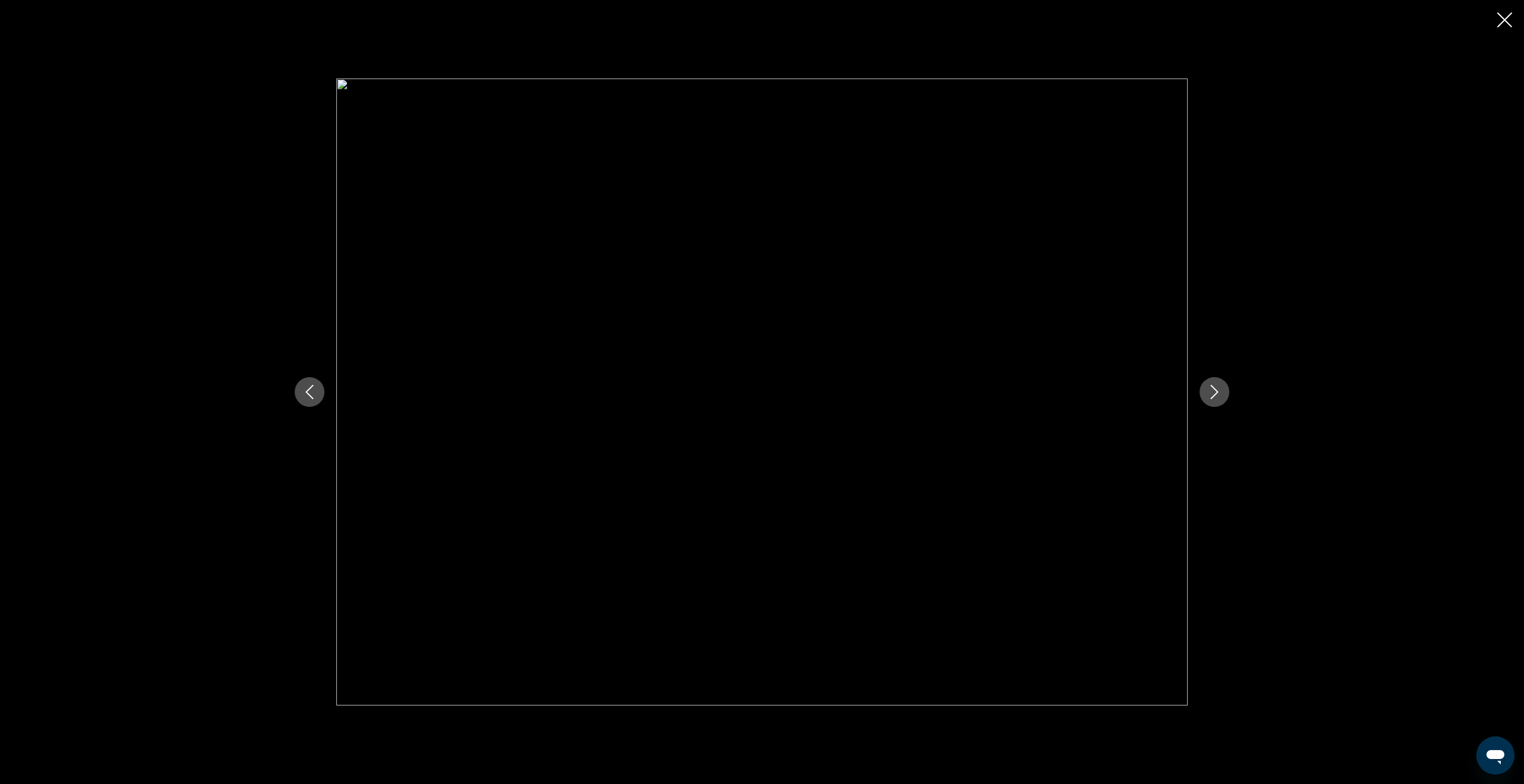
click at [1505, 16] on icon "Close slideshow" at bounding box center [1505, 19] width 15 height 15
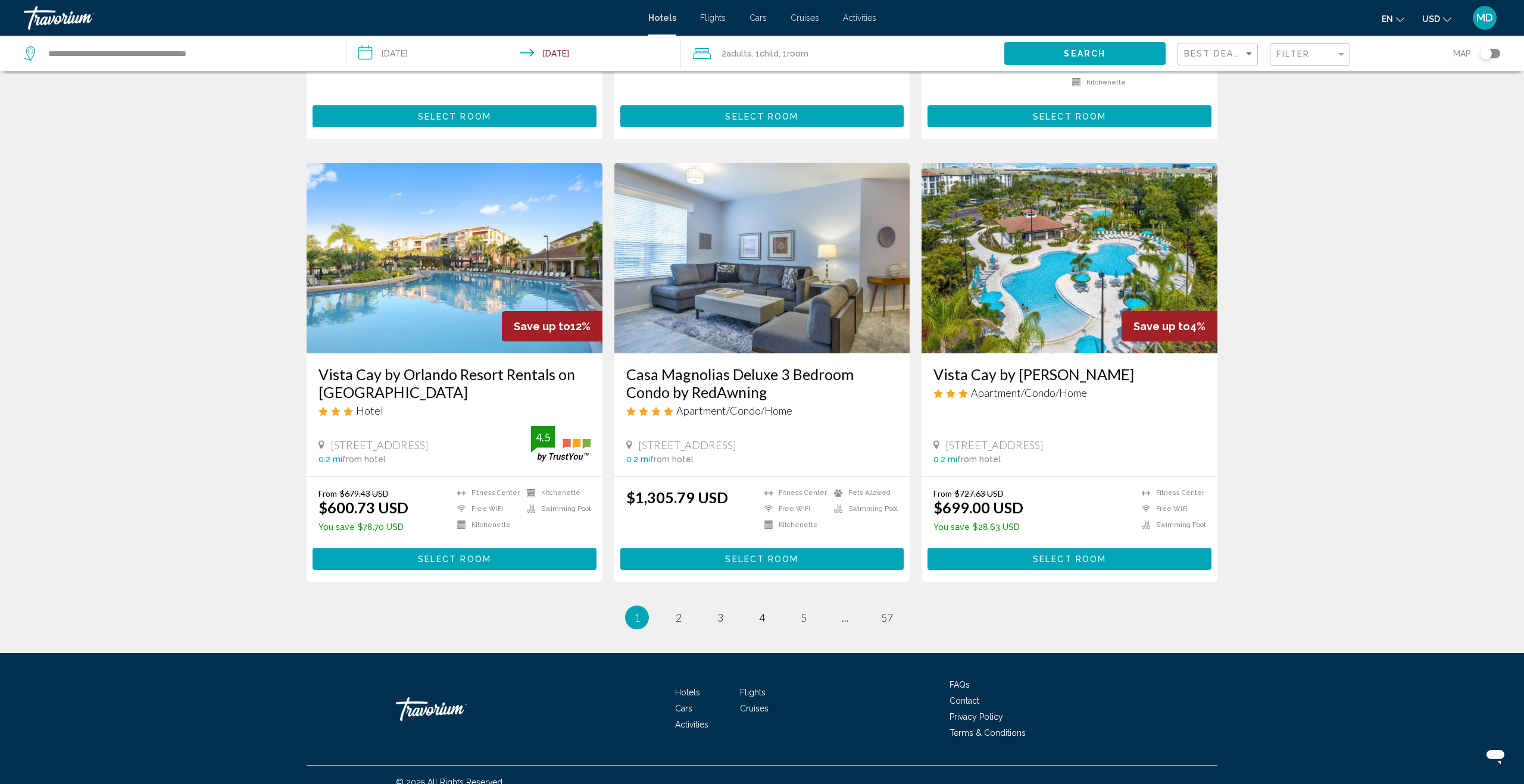
scroll to position [1255, 0]
